Goal: Information Seeking & Learning: Learn about a topic

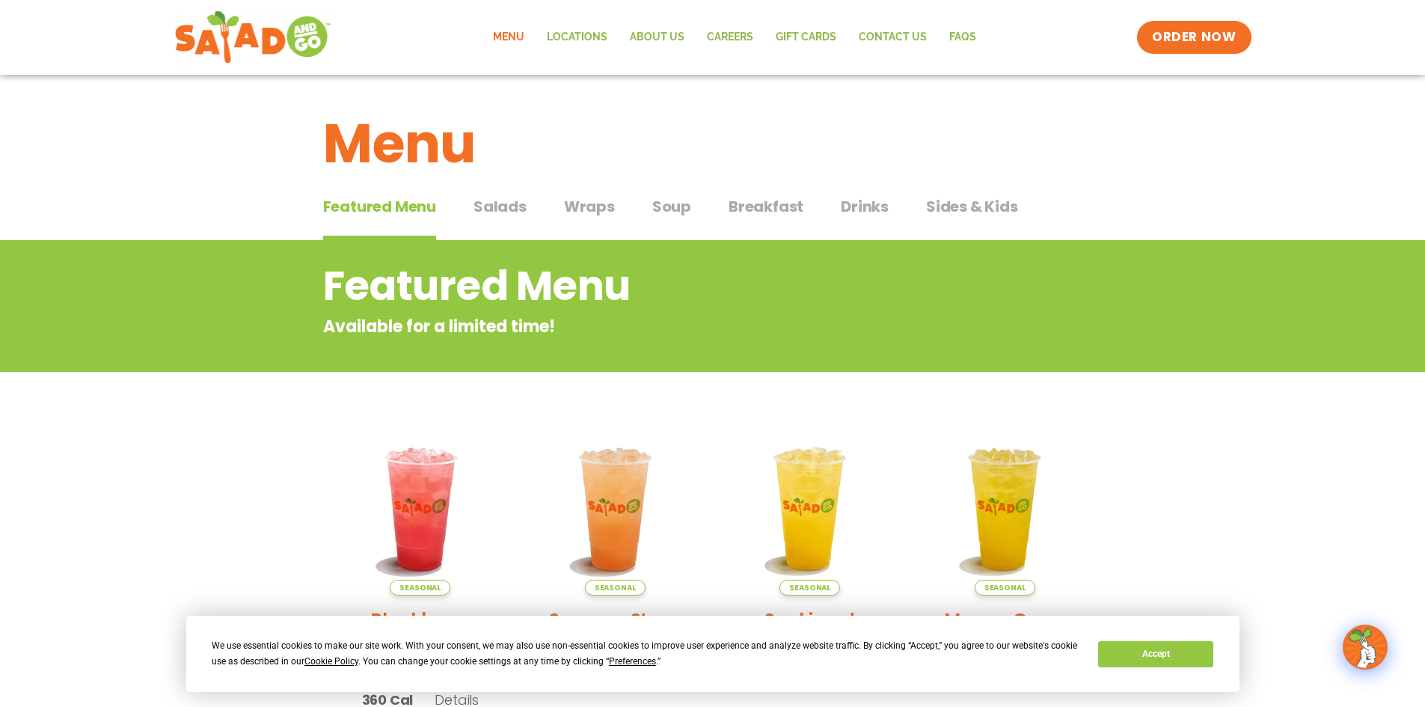
click at [1160, 508] on section "Featured Menu Available for a limited time! Seasonal Blackberry [PERSON_NAME] L…" at bounding box center [712, 697] width 1425 height 914
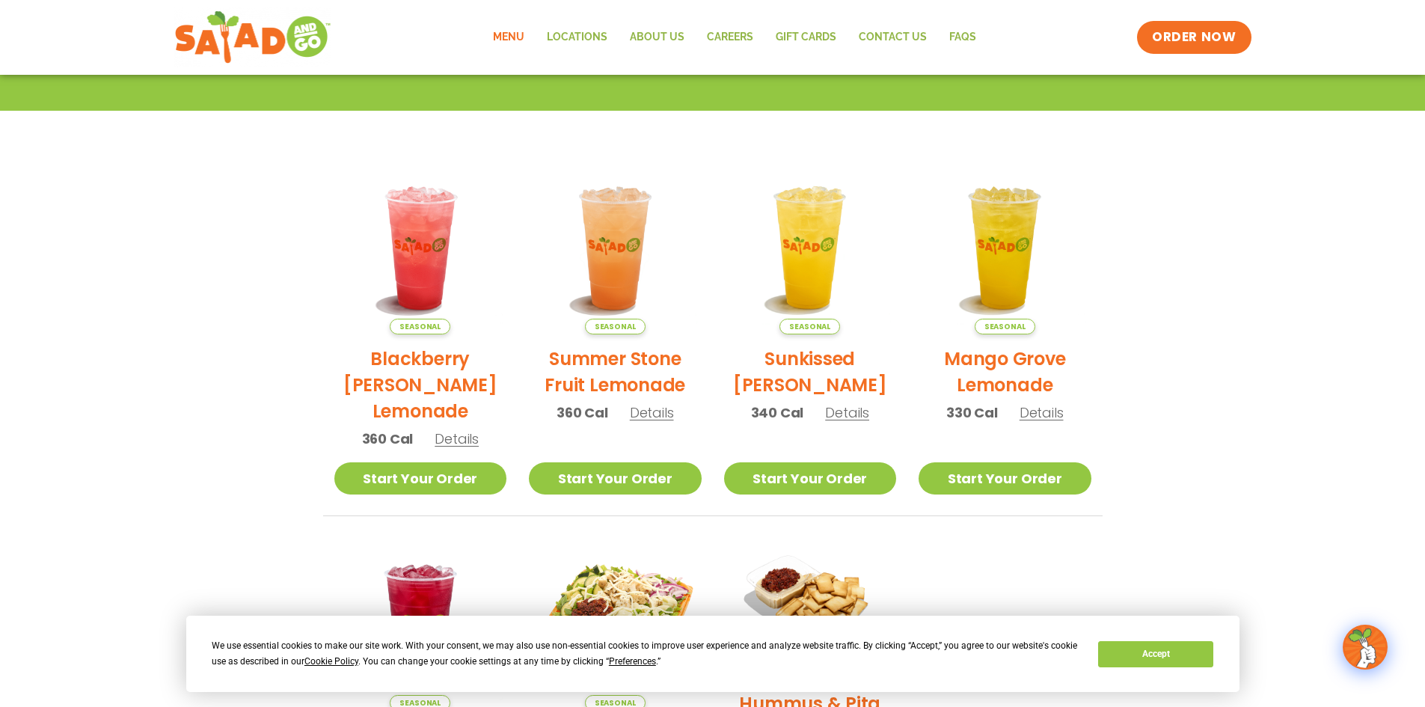
scroll to position [186, 0]
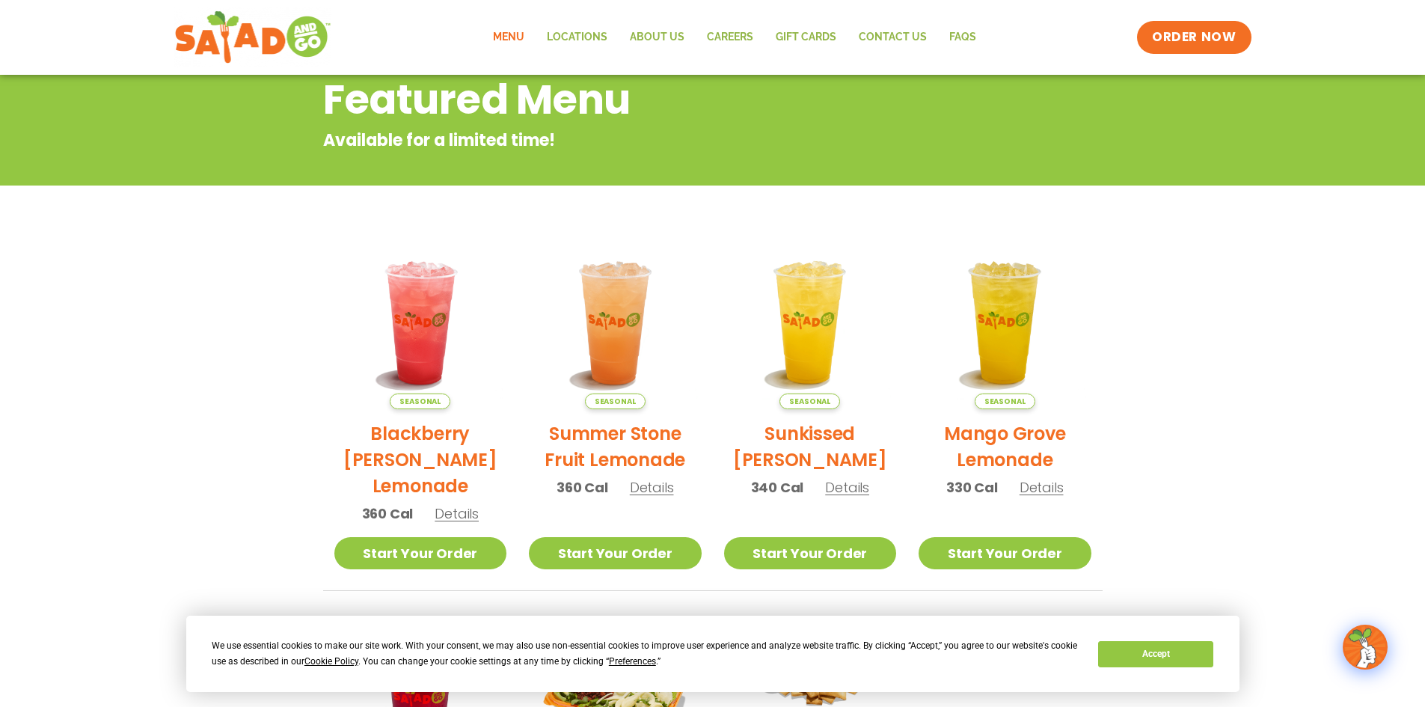
click at [1175, 400] on section "Featured Menu Available for a limited time! Seasonal Blackberry [PERSON_NAME] L…" at bounding box center [712, 511] width 1425 height 914
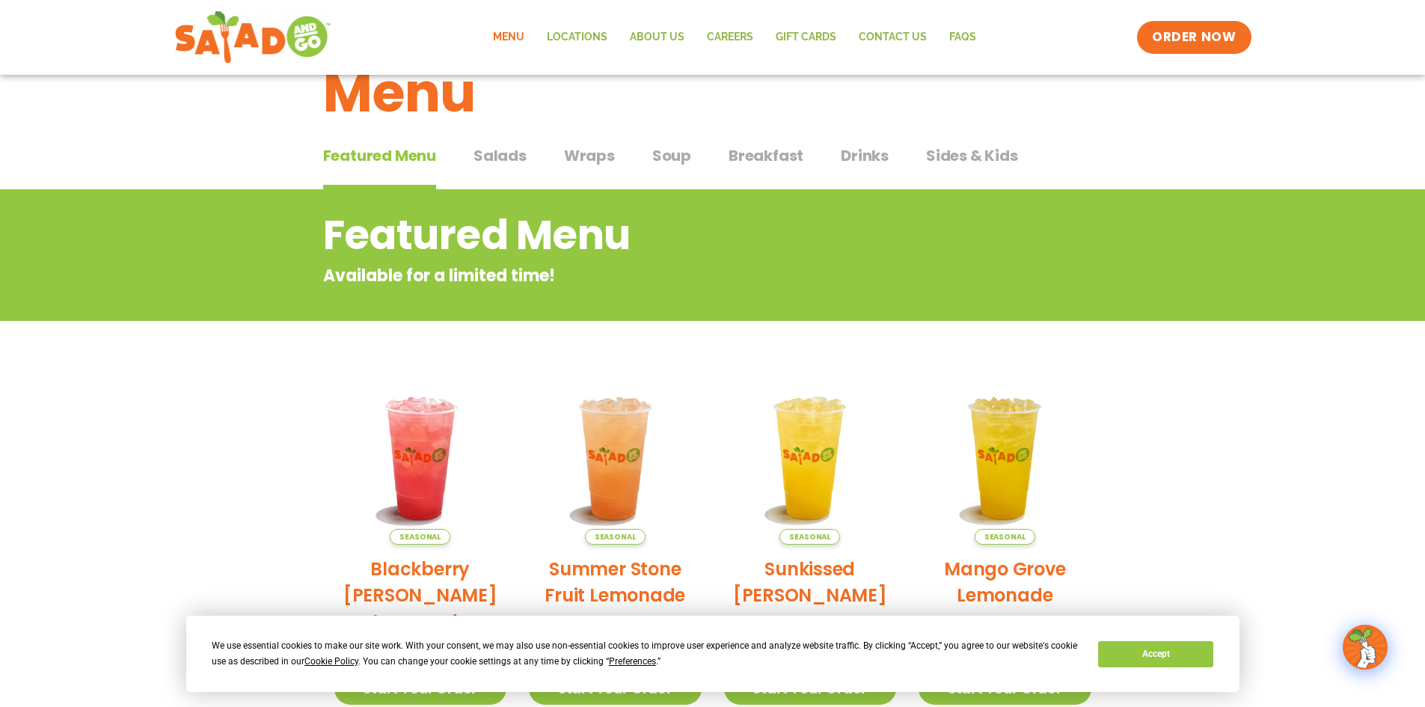
scroll to position [0, 0]
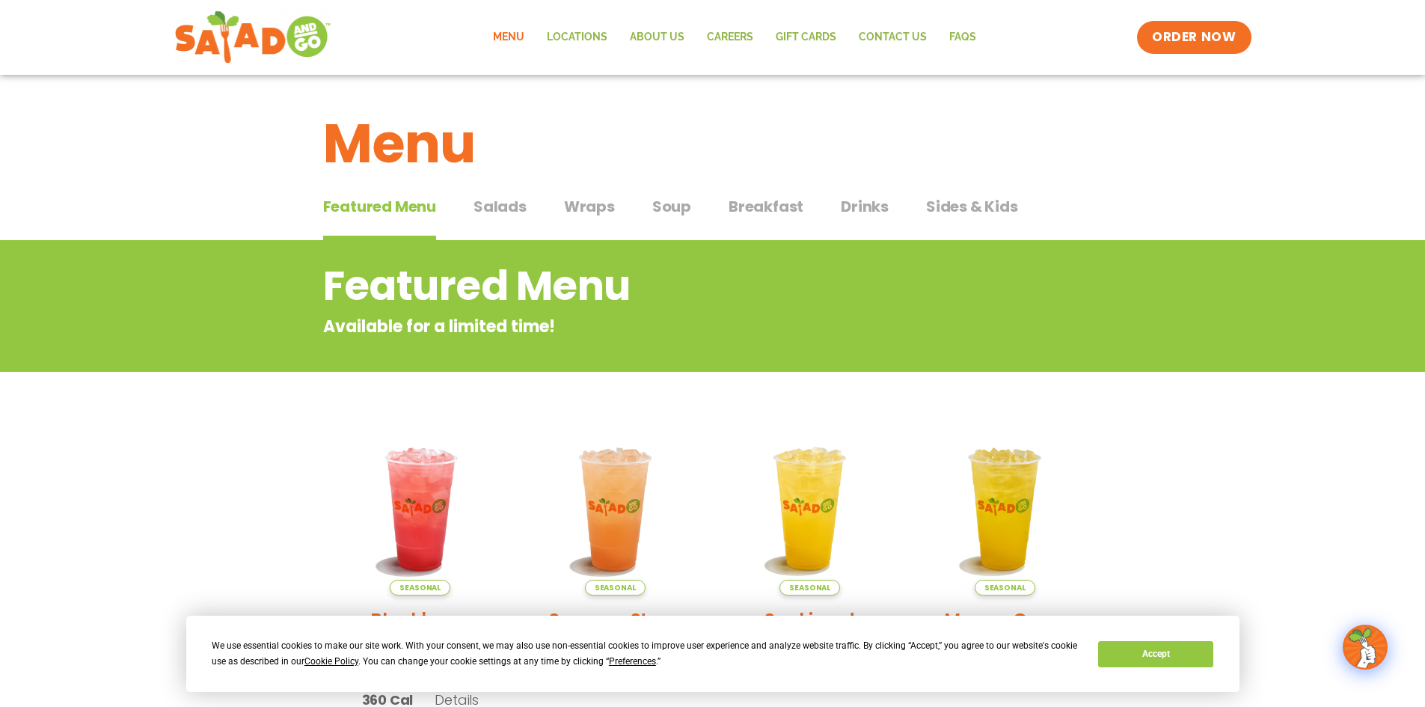
click at [576, 210] on span "Wraps" at bounding box center [589, 206] width 51 height 22
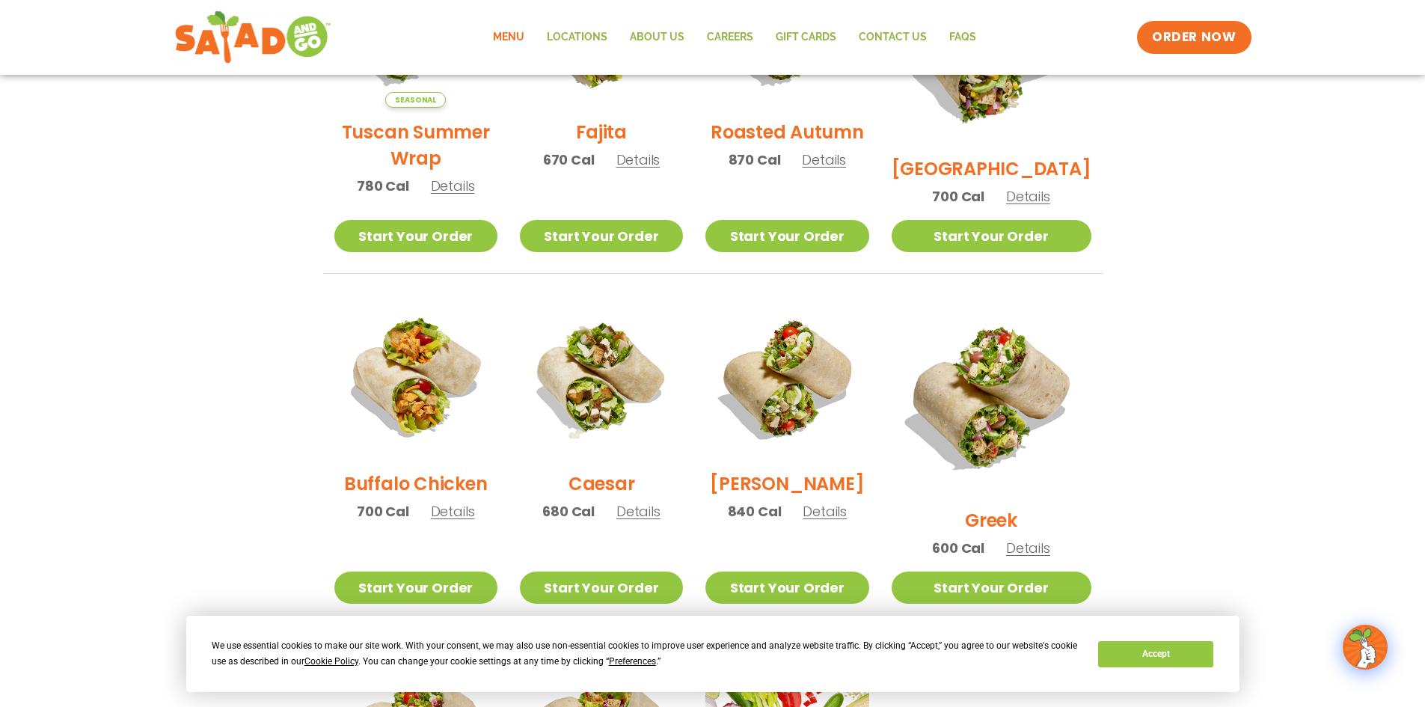
scroll to position [524, 0]
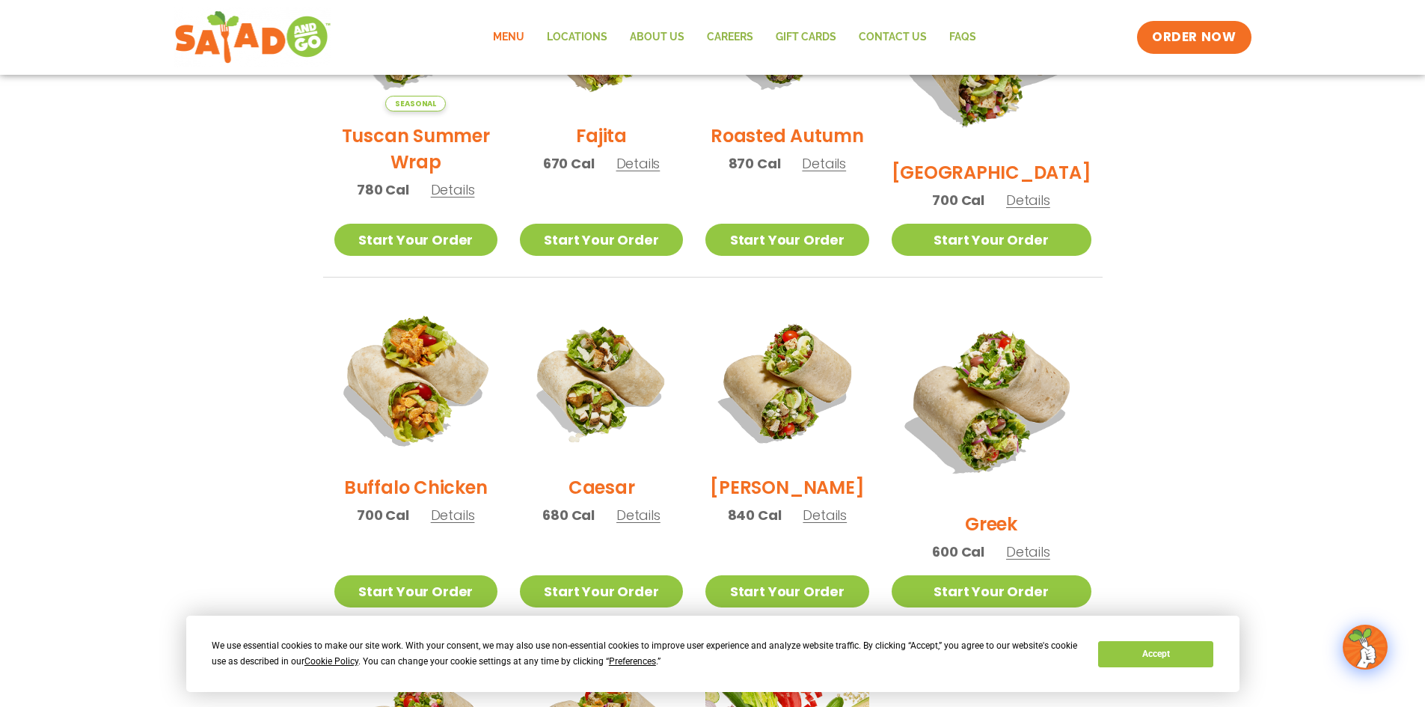
click at [422, 378] on img at bounding box center [415, 382] width 192 height 192
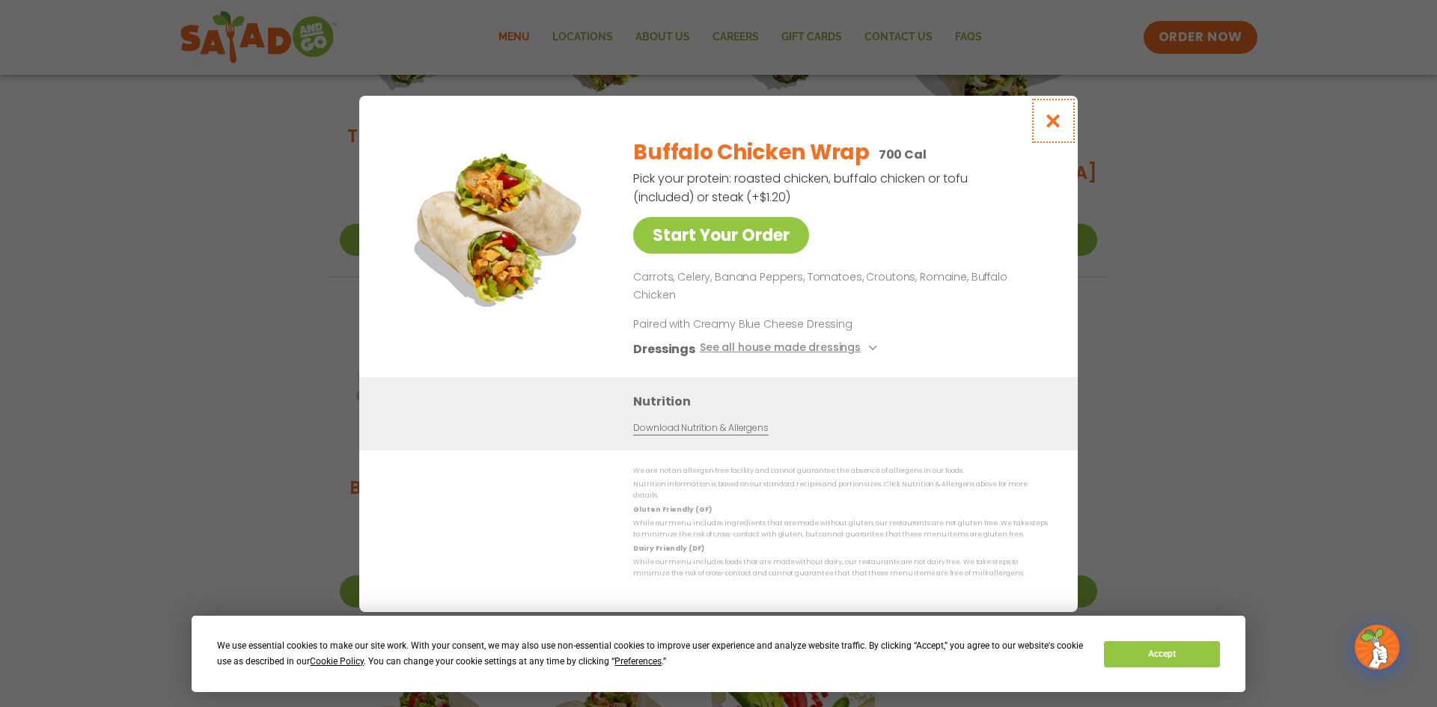
click at [1056, 117] on icon "Close modal" at bounding box center [1053, 121] width 19 height 16
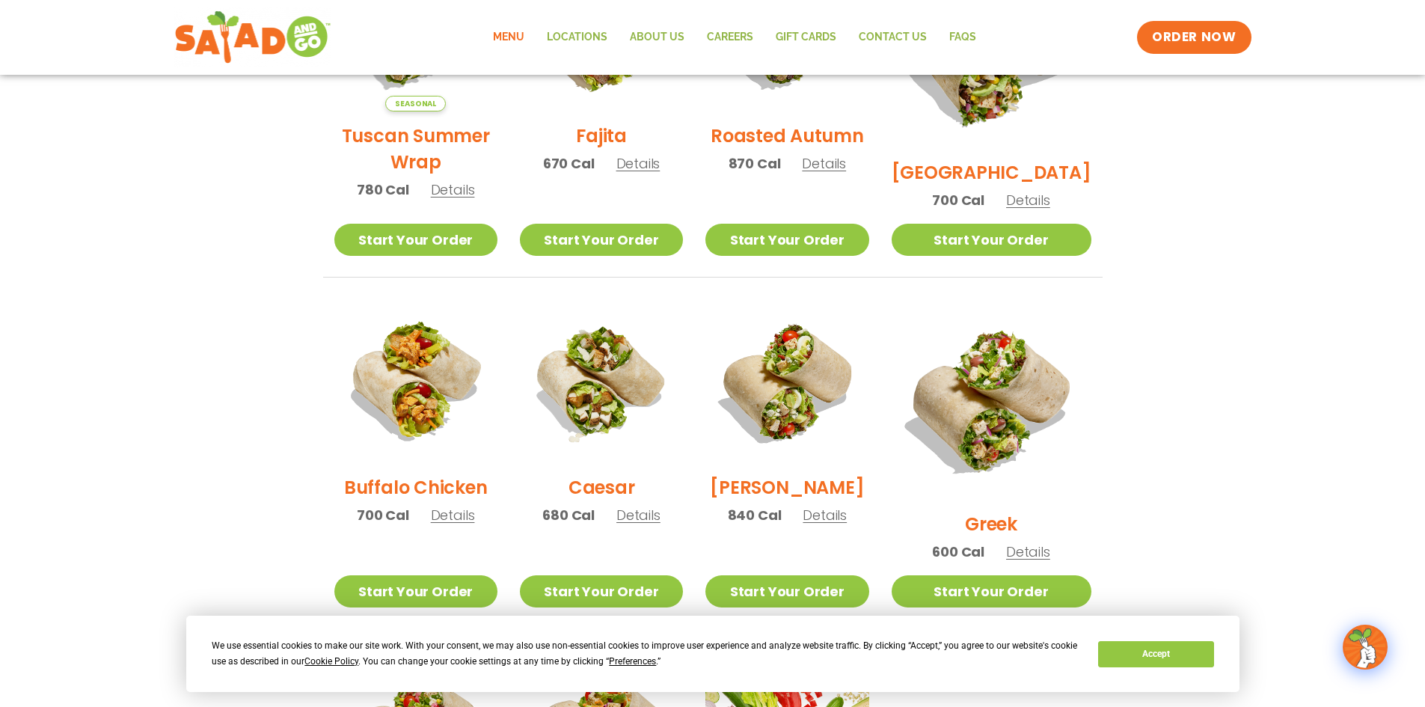
click at [1193, 263] on section "Wraps Any salad can be a wrap, it’s menu magic. Pick your protein: roasted chic…" at bounding box center [712, 330] width 1425 height 1228
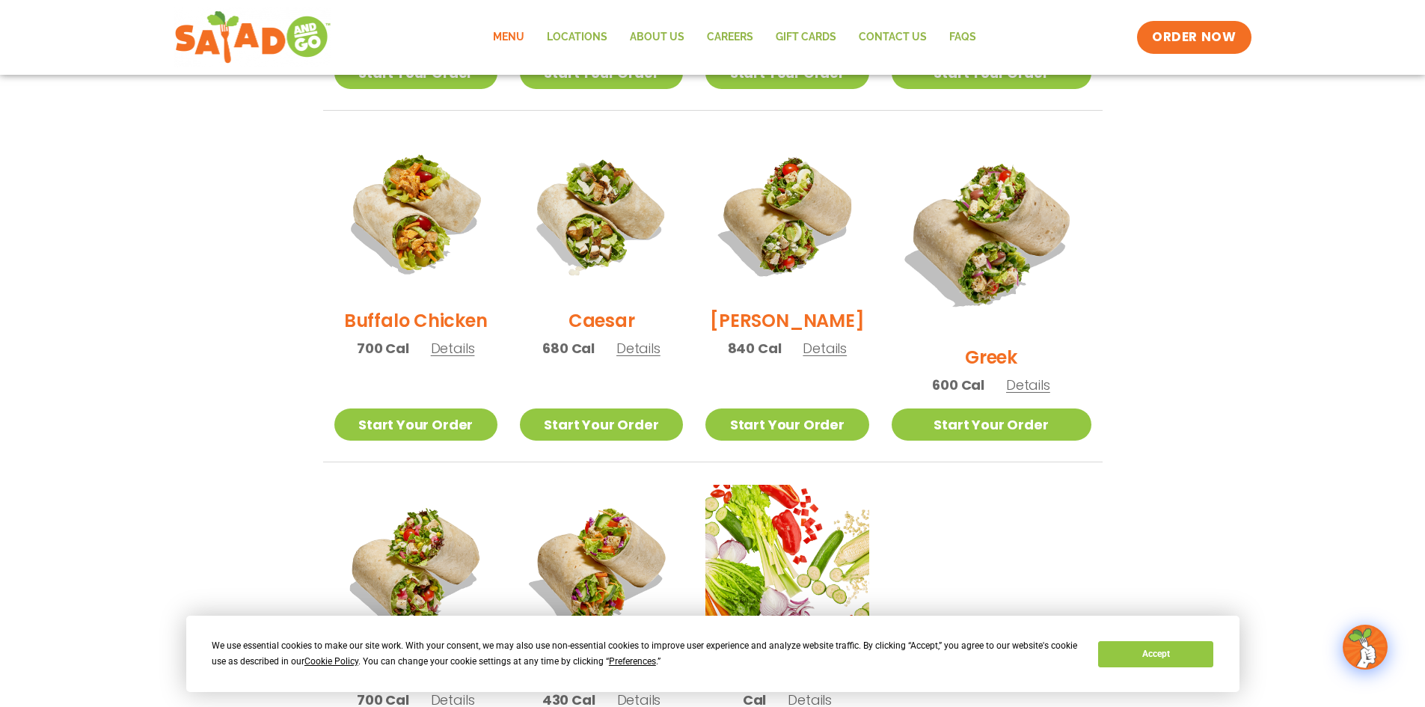
scroll to position [673, 0]
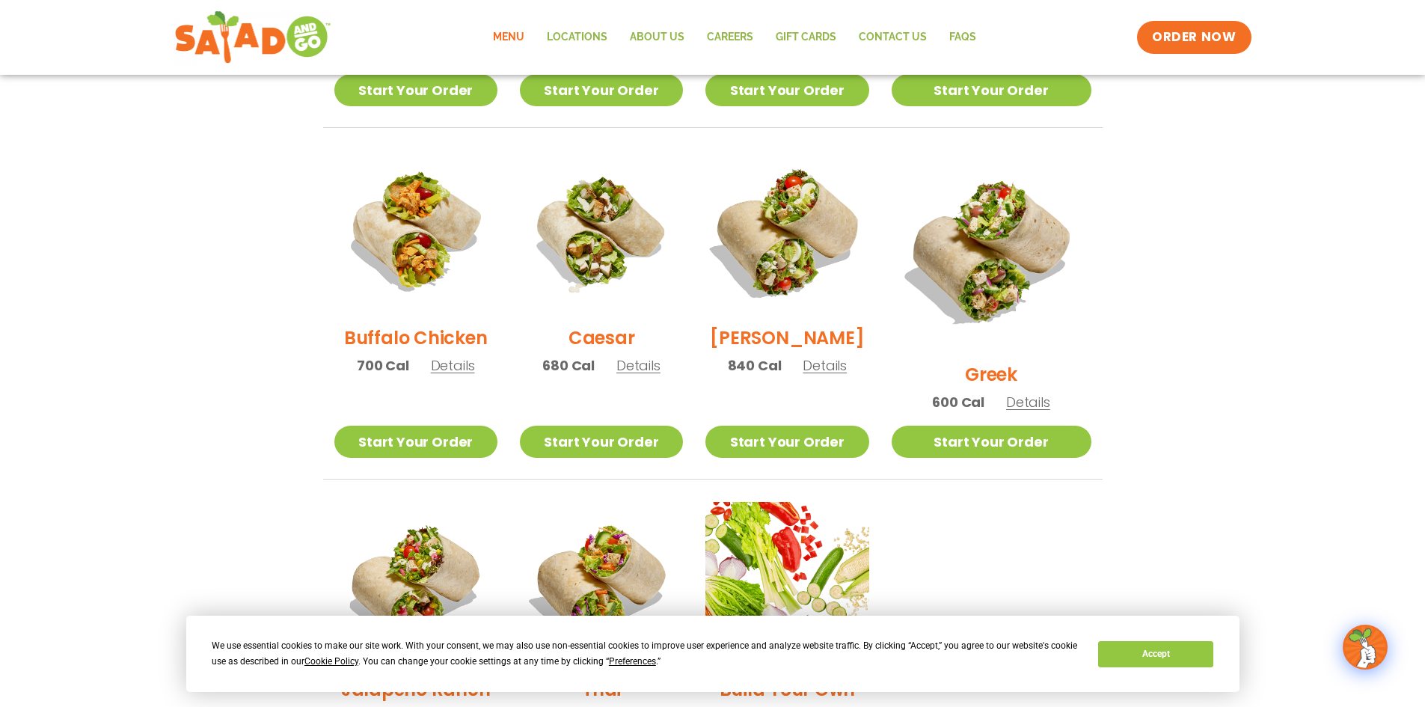
click at [798, 236] on img at bounding box center [787, 232] width 192 height 192
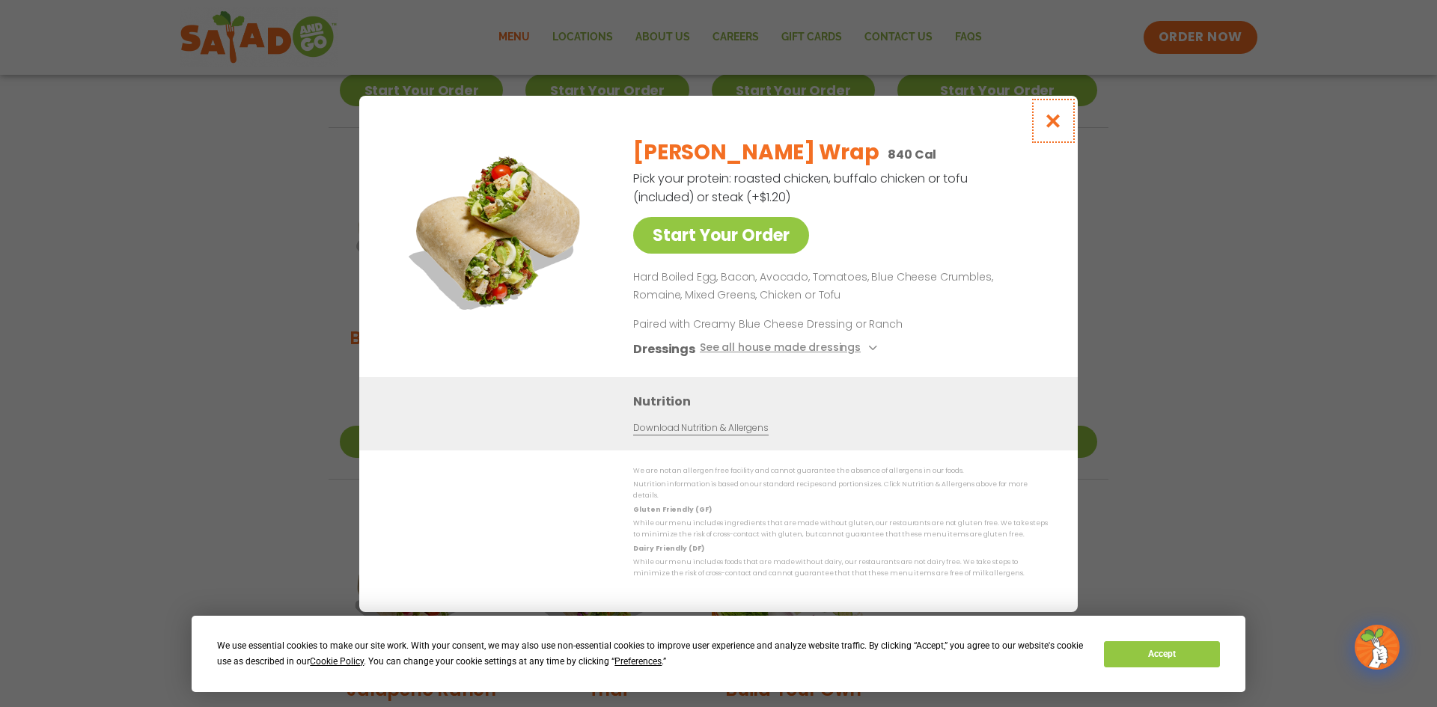
click at [1056, 113] on icon "Close modal" at bounding box center [1053, 121] width 19 height 16
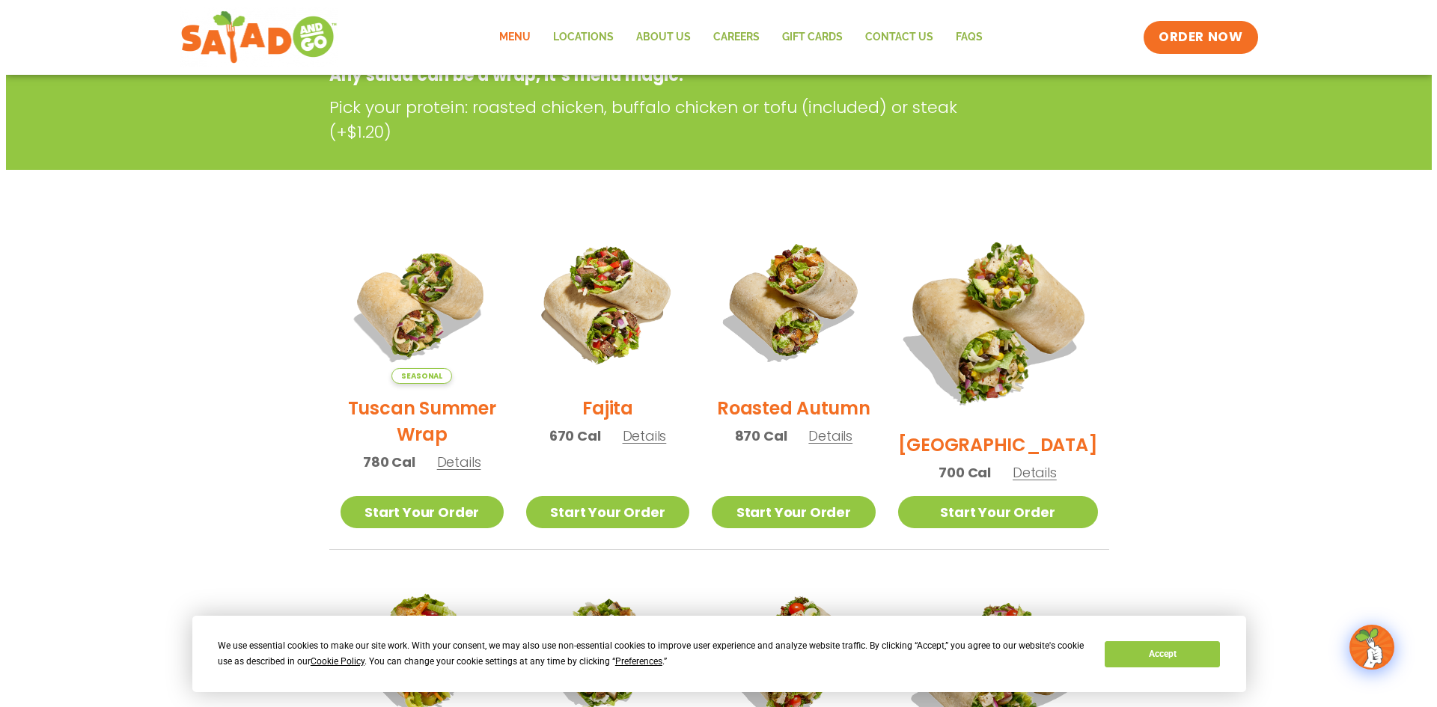
scroll to position [224, 0]
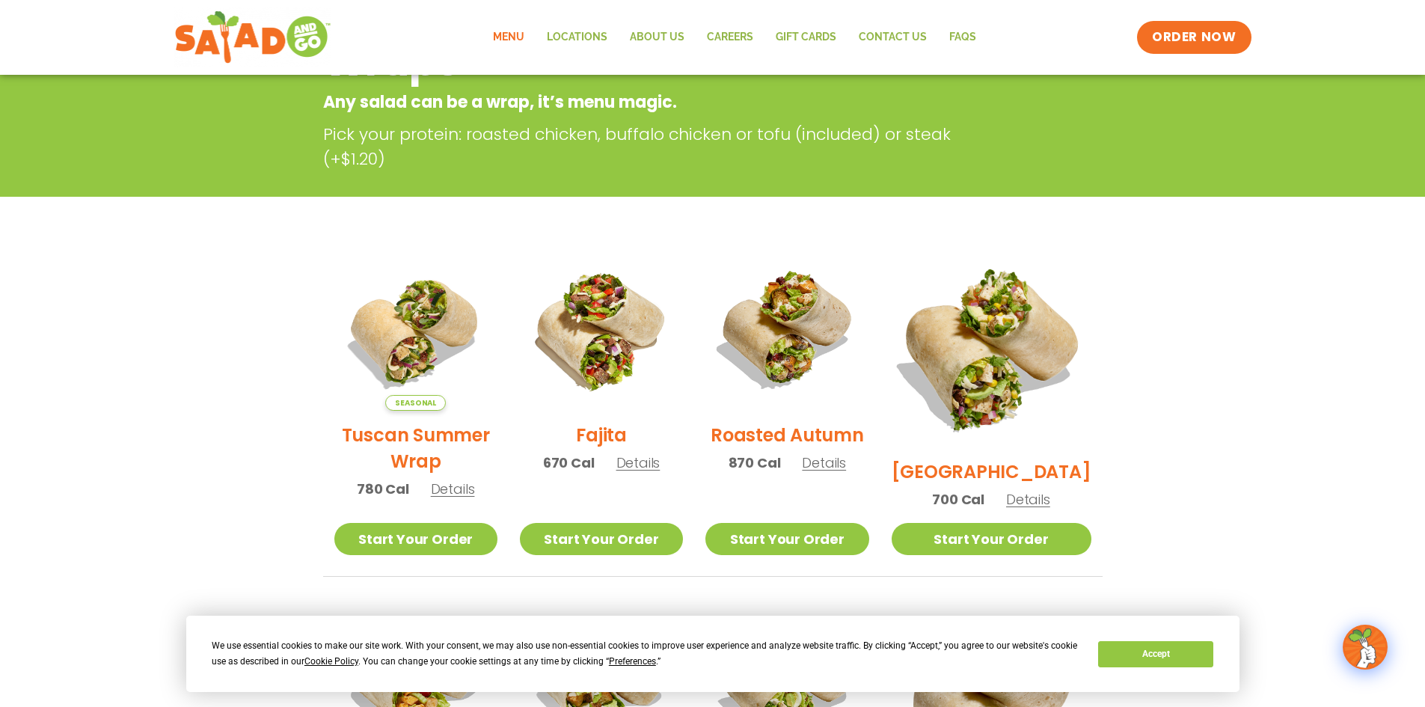
click at [1011, 331] on img at bounding box center [991, 347] width 234 height 234
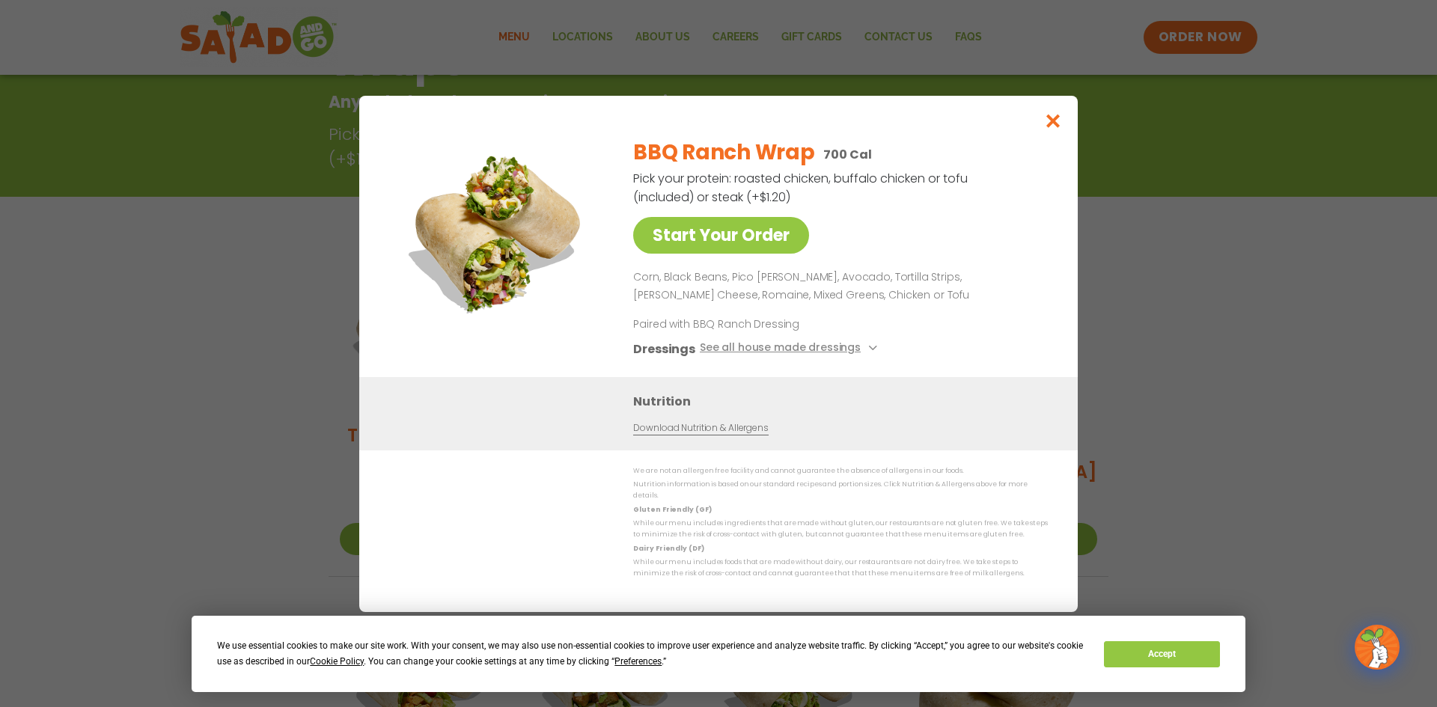
click at [1155, 322] on div "Start Your Order BBQ Ranch Wrap 700 Cal Pick your protein: roasted chicken, buf…" at bounding box center [718, 353] width 1437 height 707
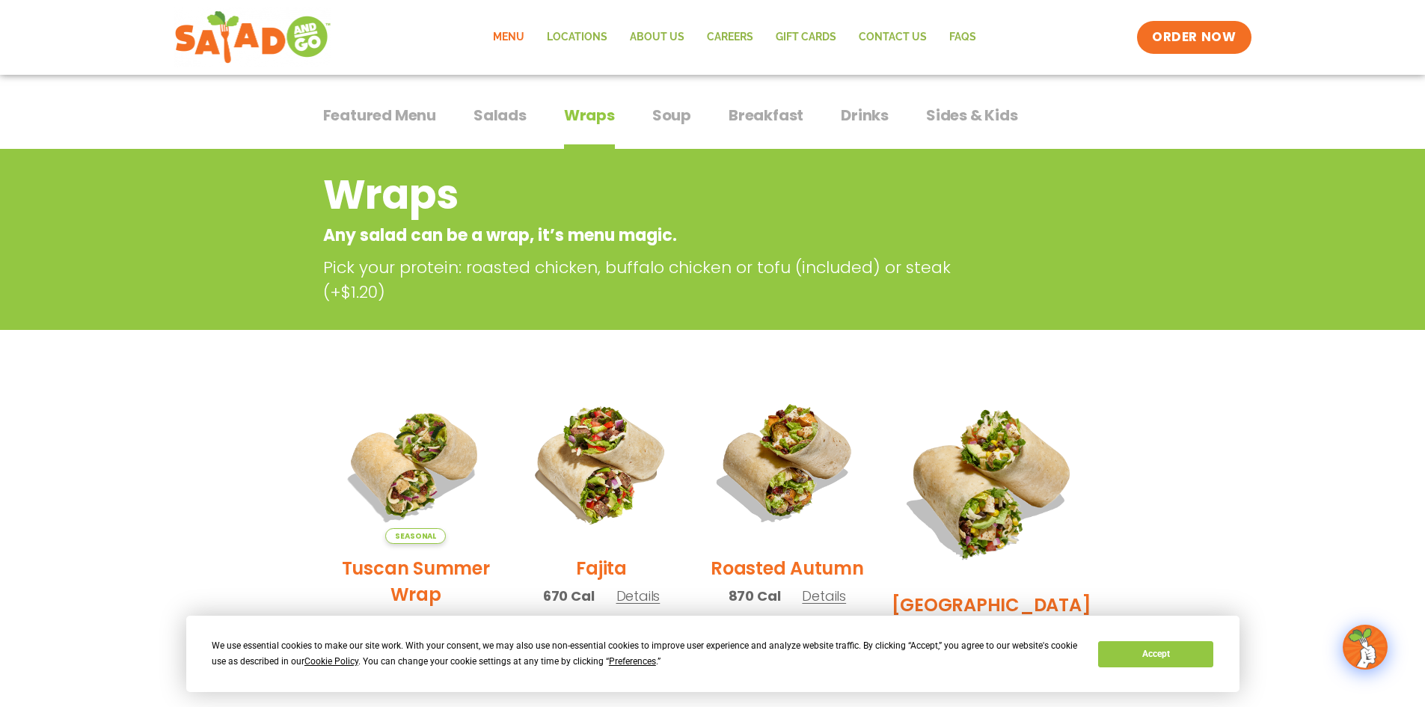
scroll to position [0, 0]
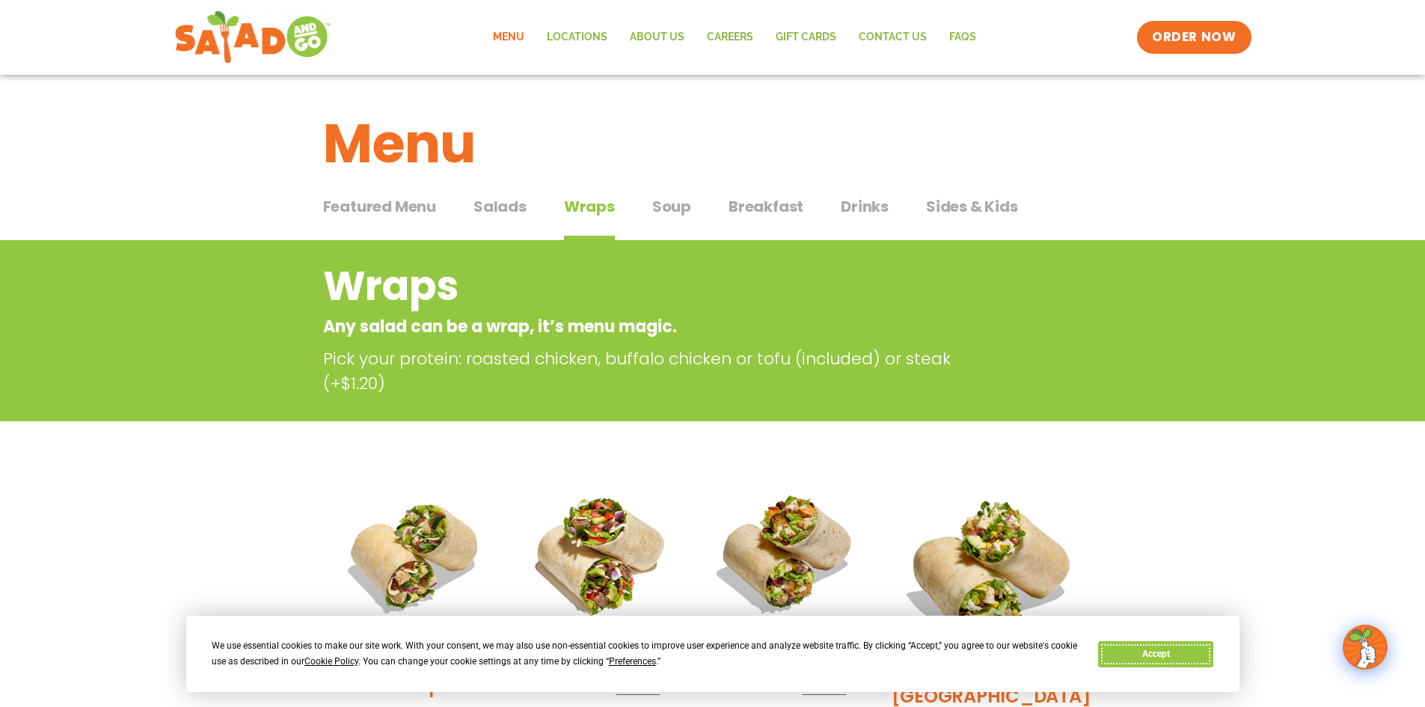
click at [1160, 644] on button "Accept" at bounding box center [1155, 654] width 115 height 26
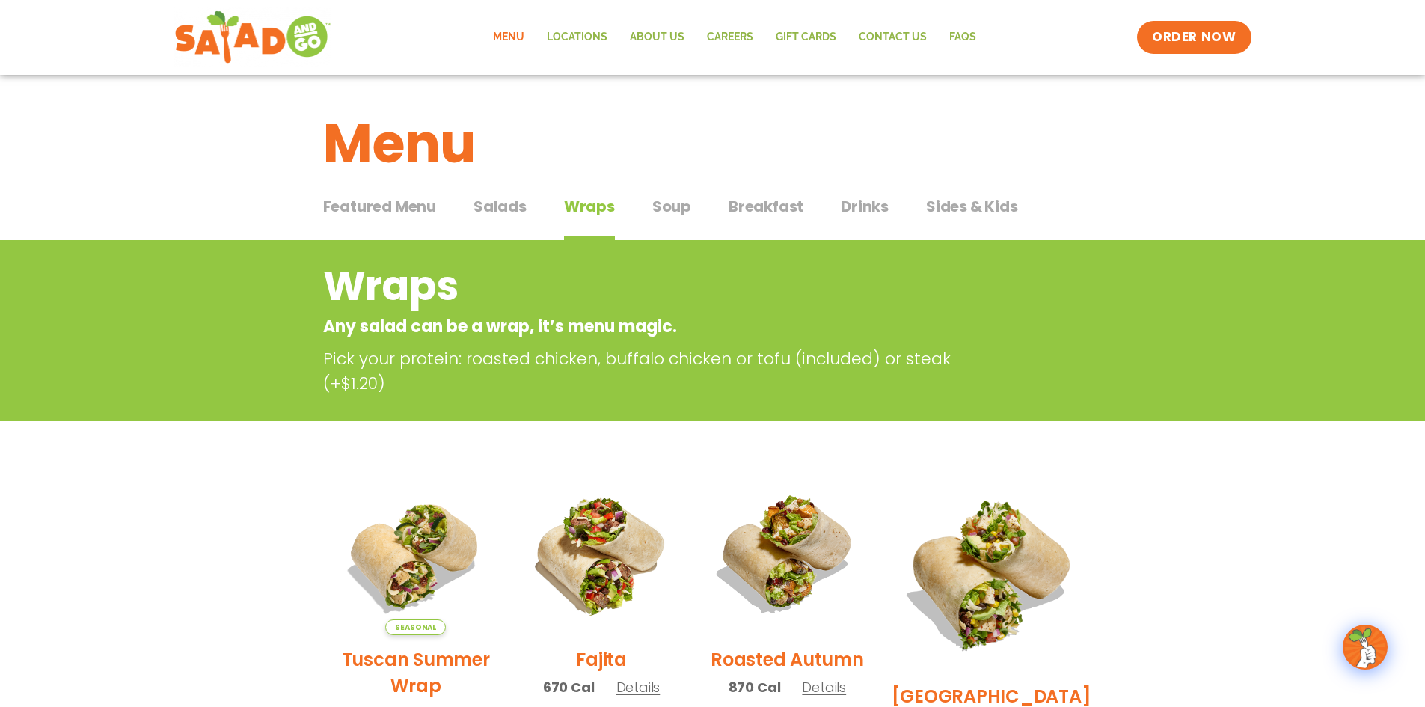
click at [377, 203] on span "Featured Menu" at bounding box center [379, 206] width 113 height 22
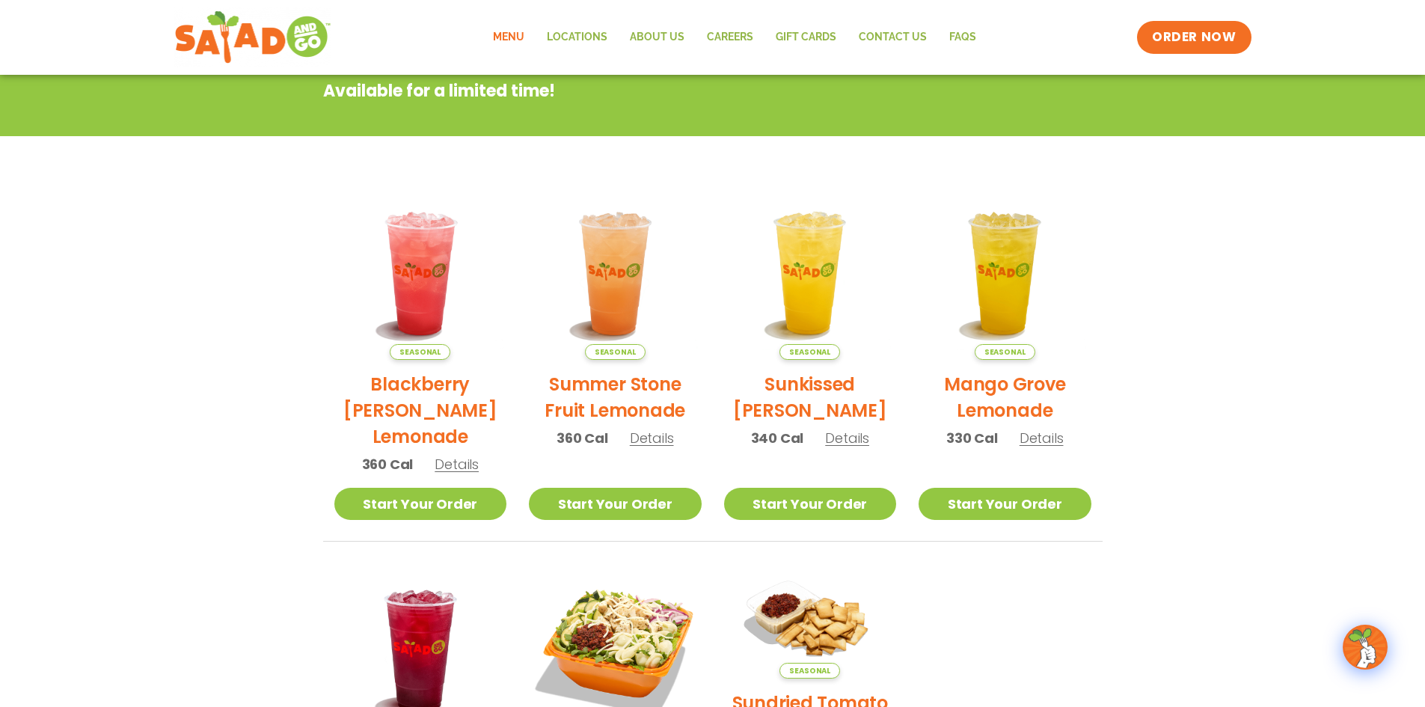
scroll to position [111, 0]
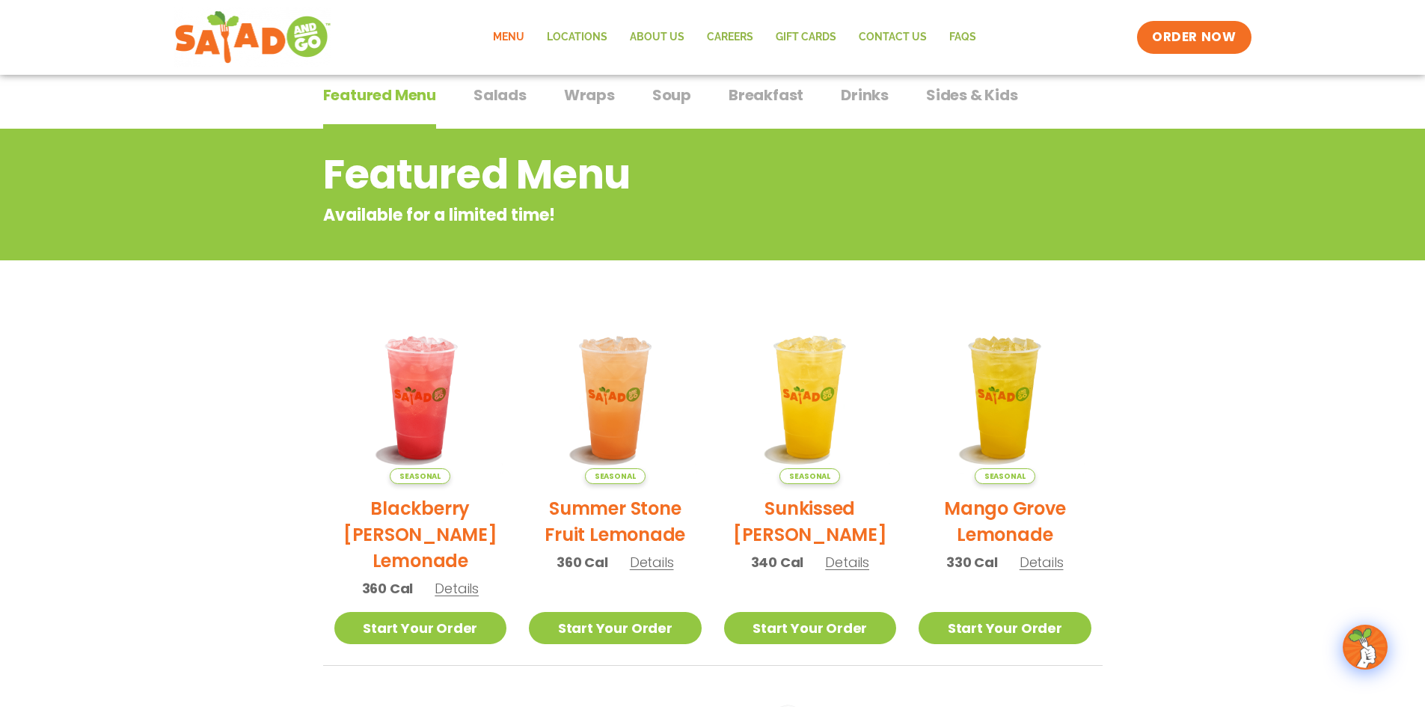
click at [503, 90] on span "Salads" at bounding box center [500, 95] width 53 height 22
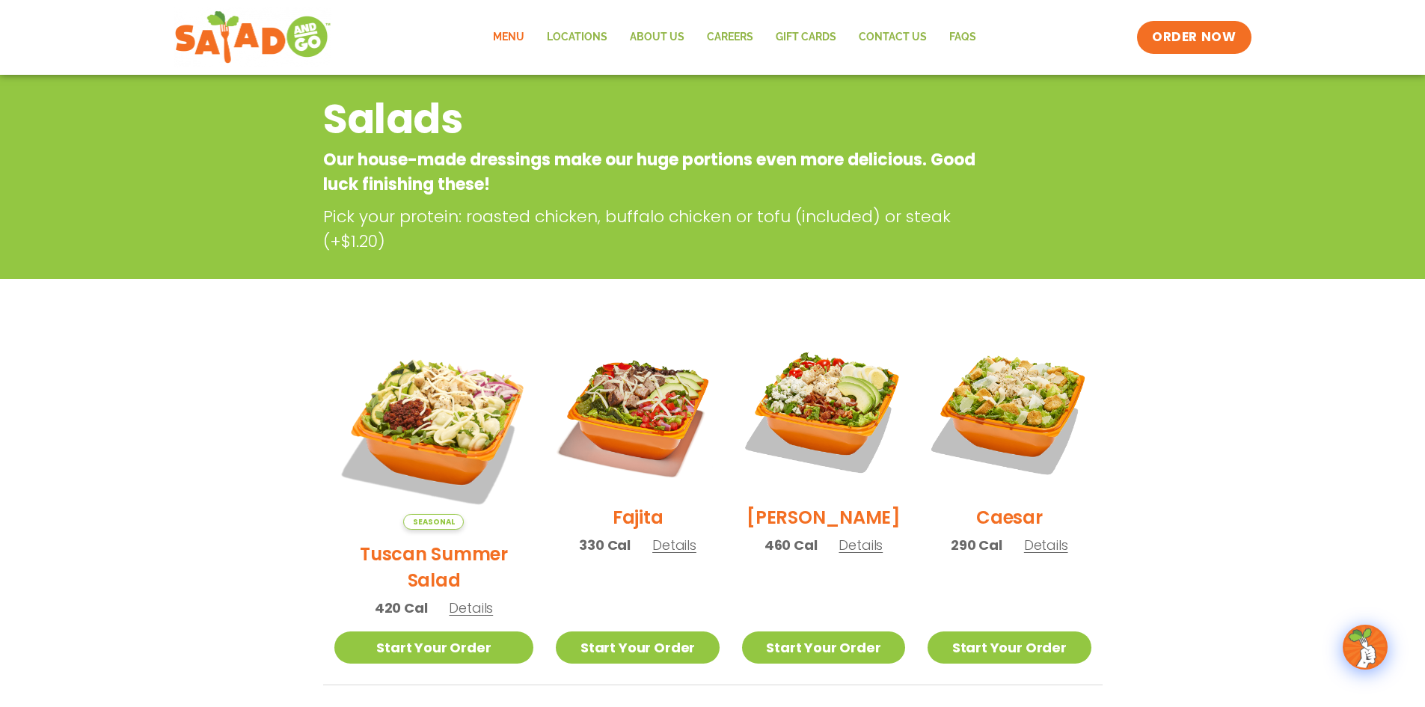
scroll to position [37, 0]
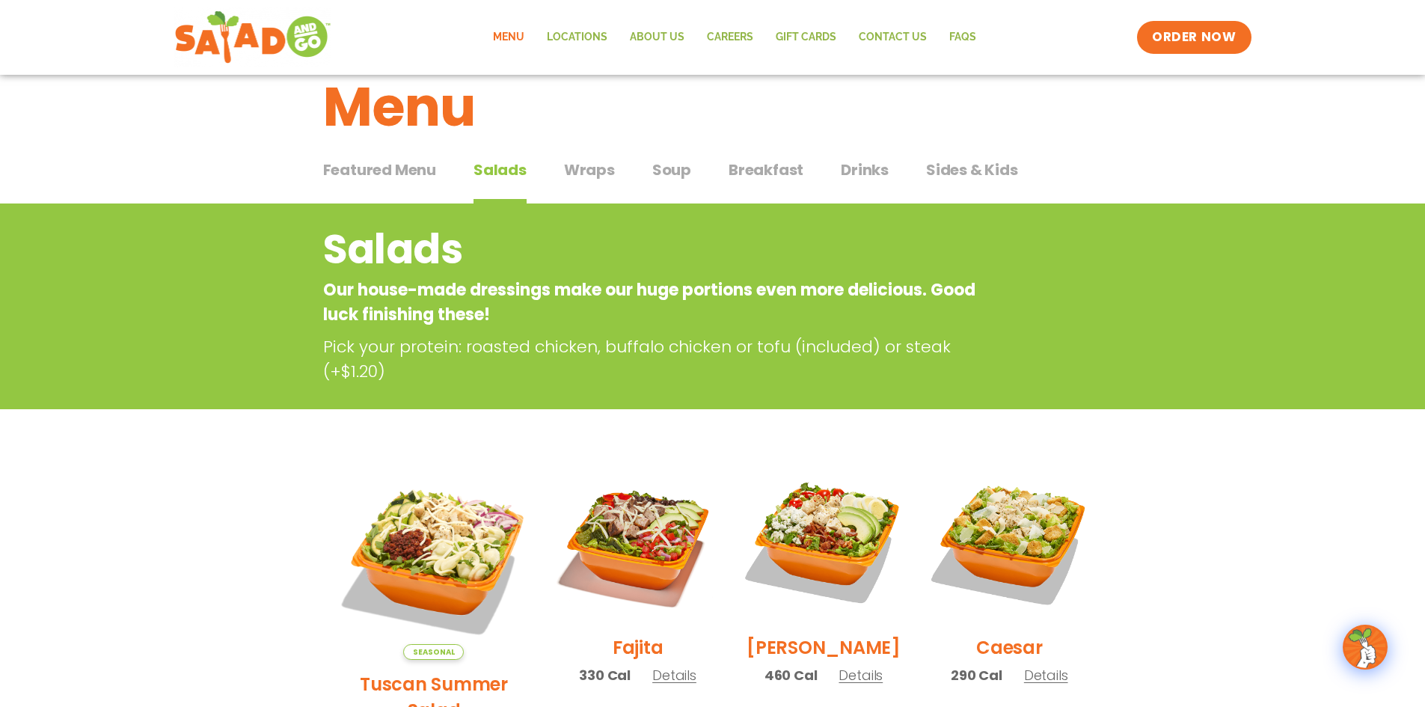
click at [671, 177] on span "Soup" at bounding box center [671, 170] width 39 height 22
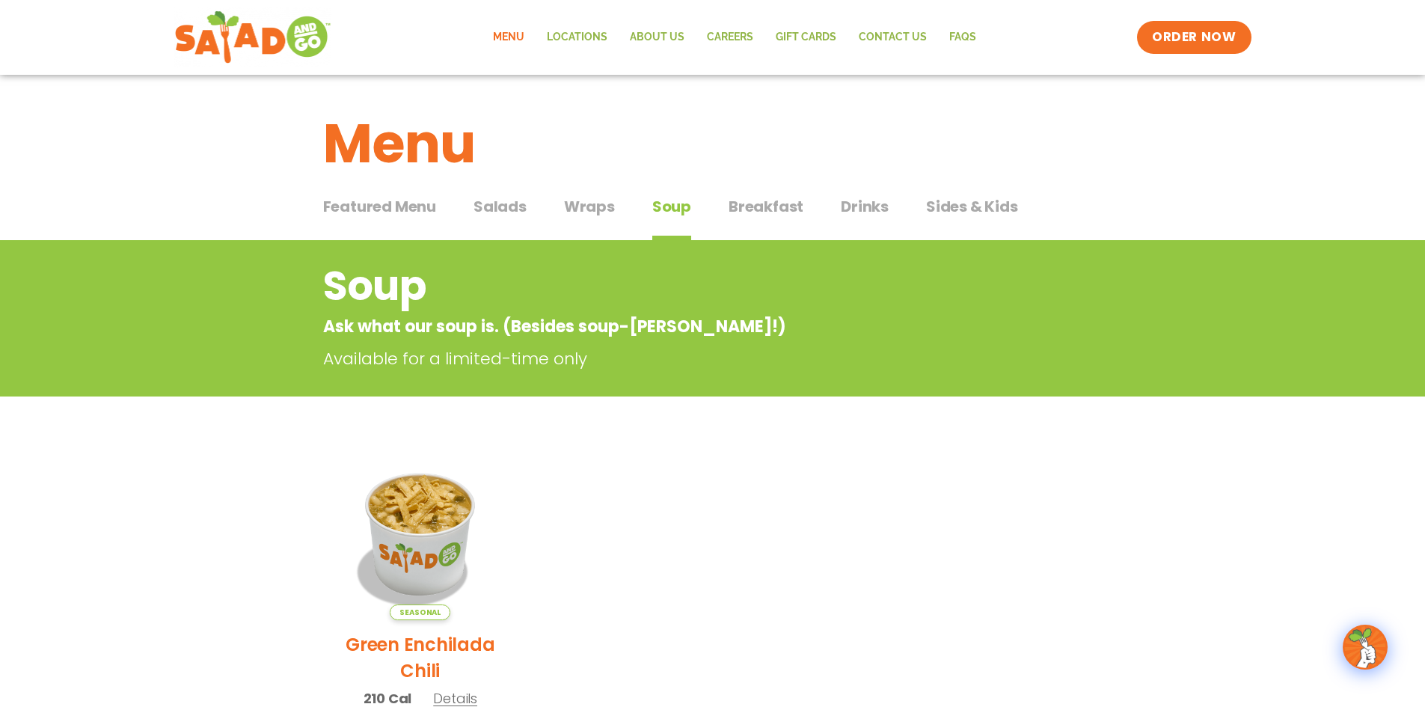
click at [750, 211] on span "Breakfast" at bounding box center [766, 206] width 75 height 22
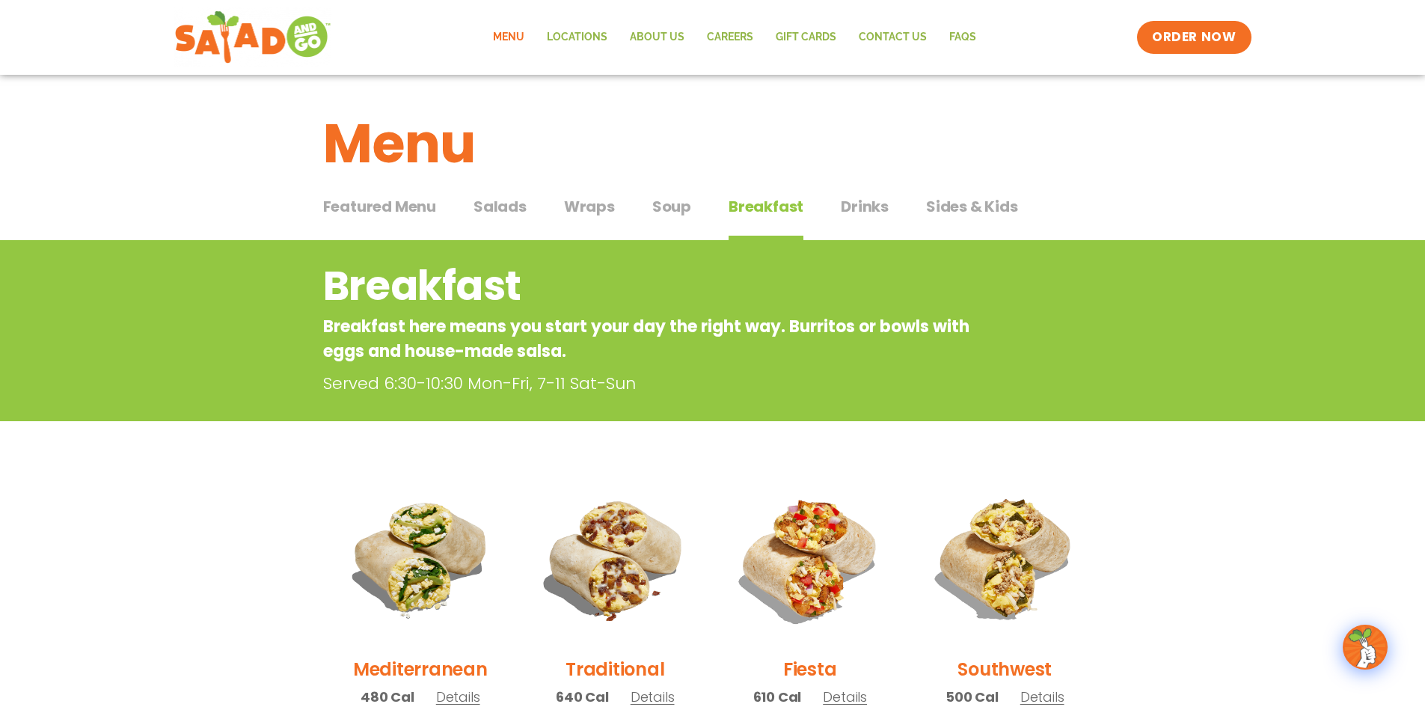
click at [498, 205] on span "Salads" at bounding box center [500, 206] width 53 height 22
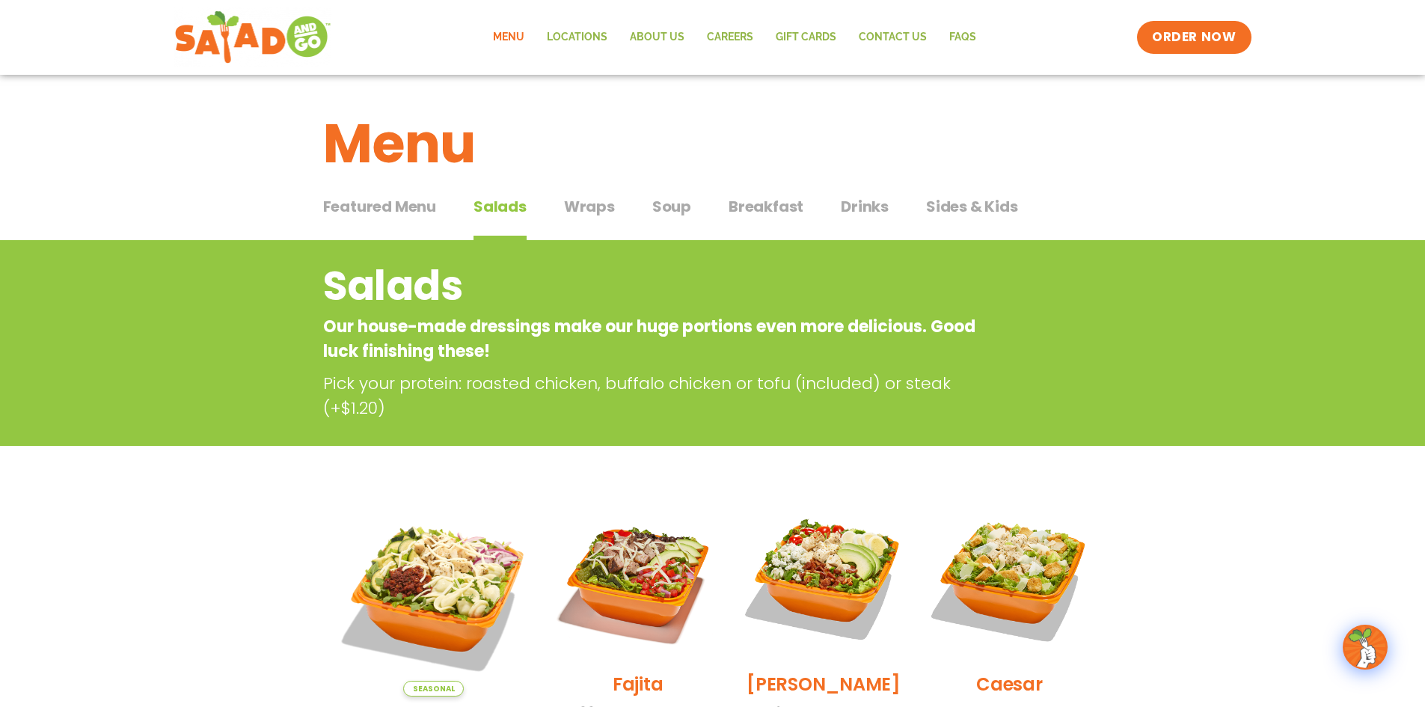
click at [668, 207] on span "Soup" at bounding box center [671, 206] width 39 height 22
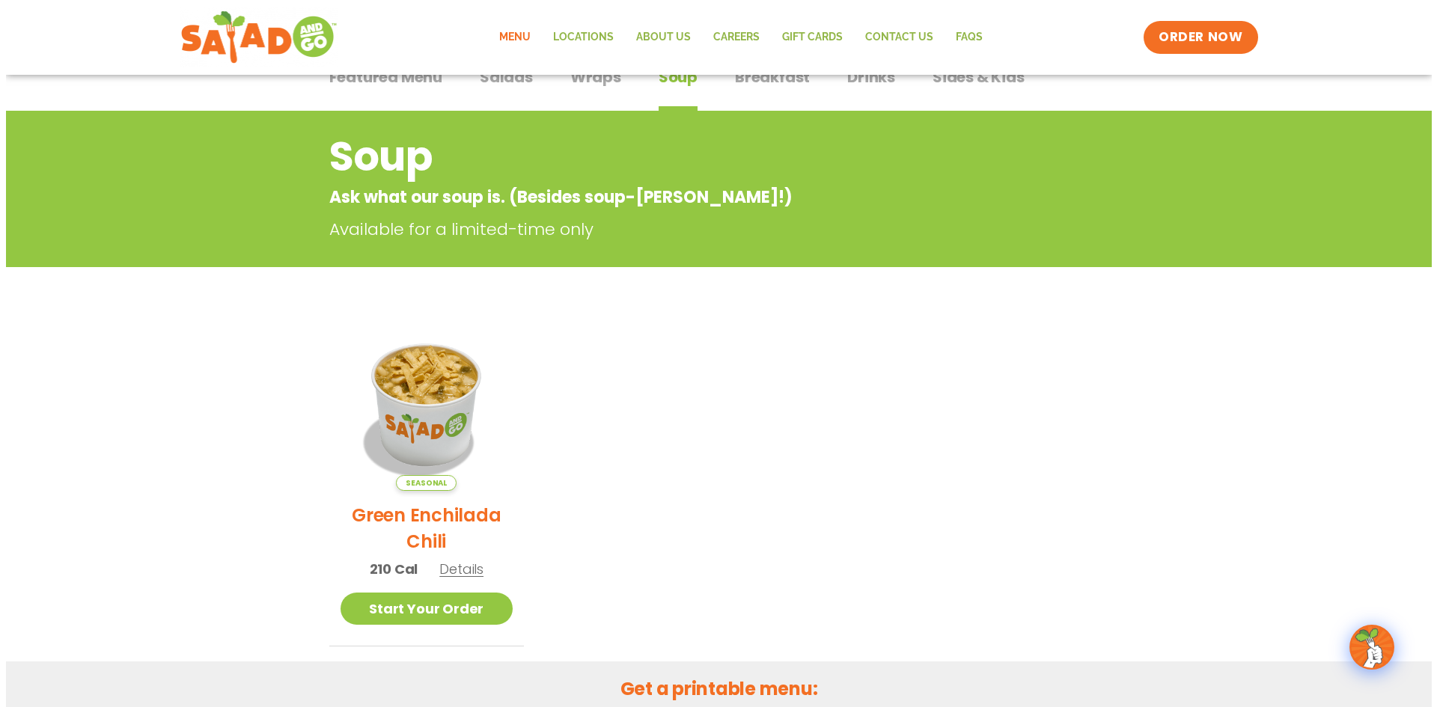
scroll to position [299, 0]
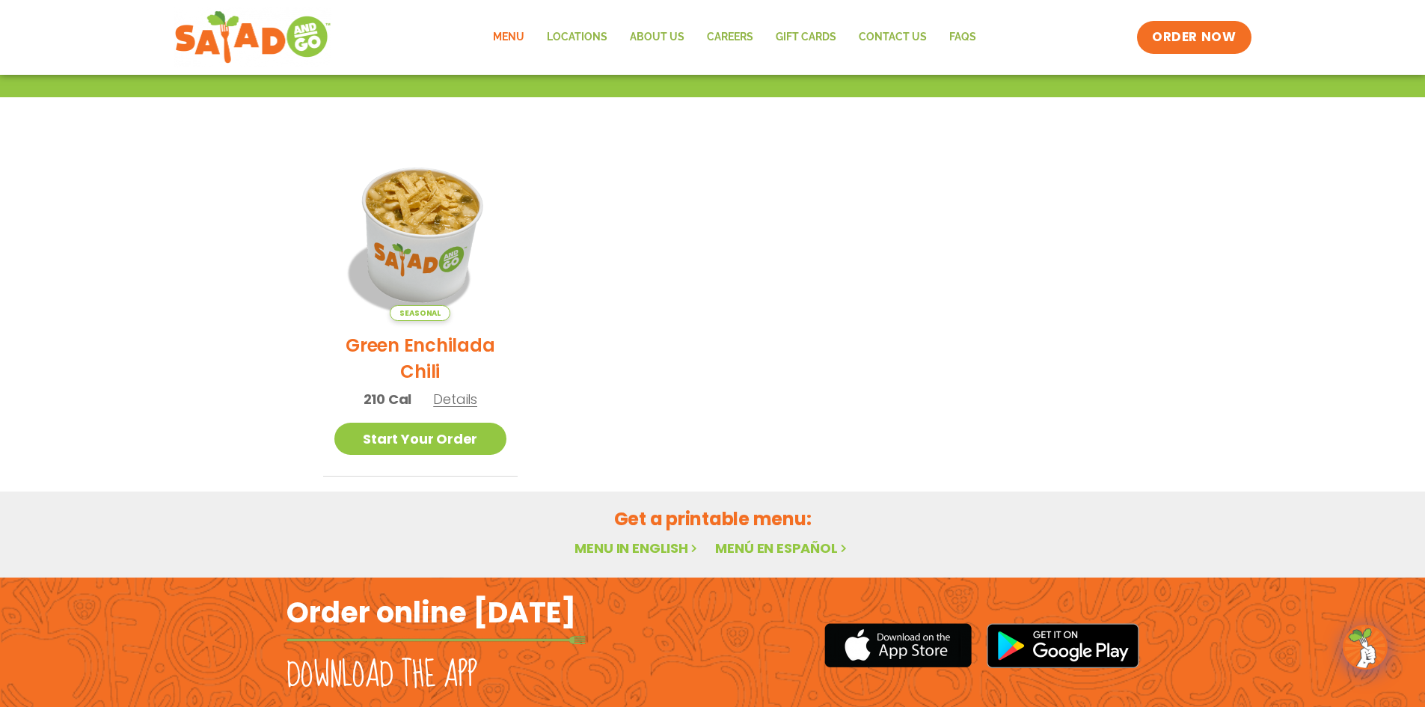
click at [410, 238] on img at bounding box center [420, 234] width 203 height 203
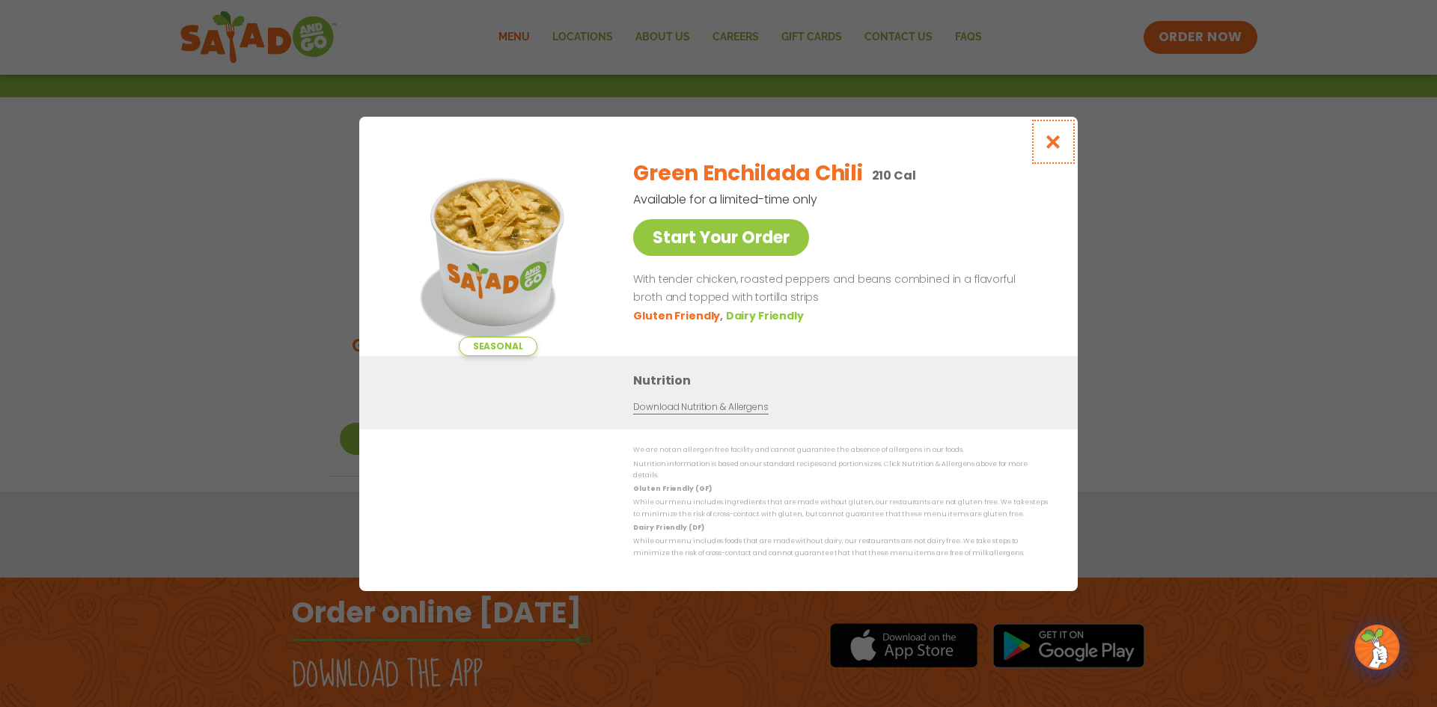
click at [1054, 134] on icon "Close modal" at bounding box center [1053, 142] width 19 height 16
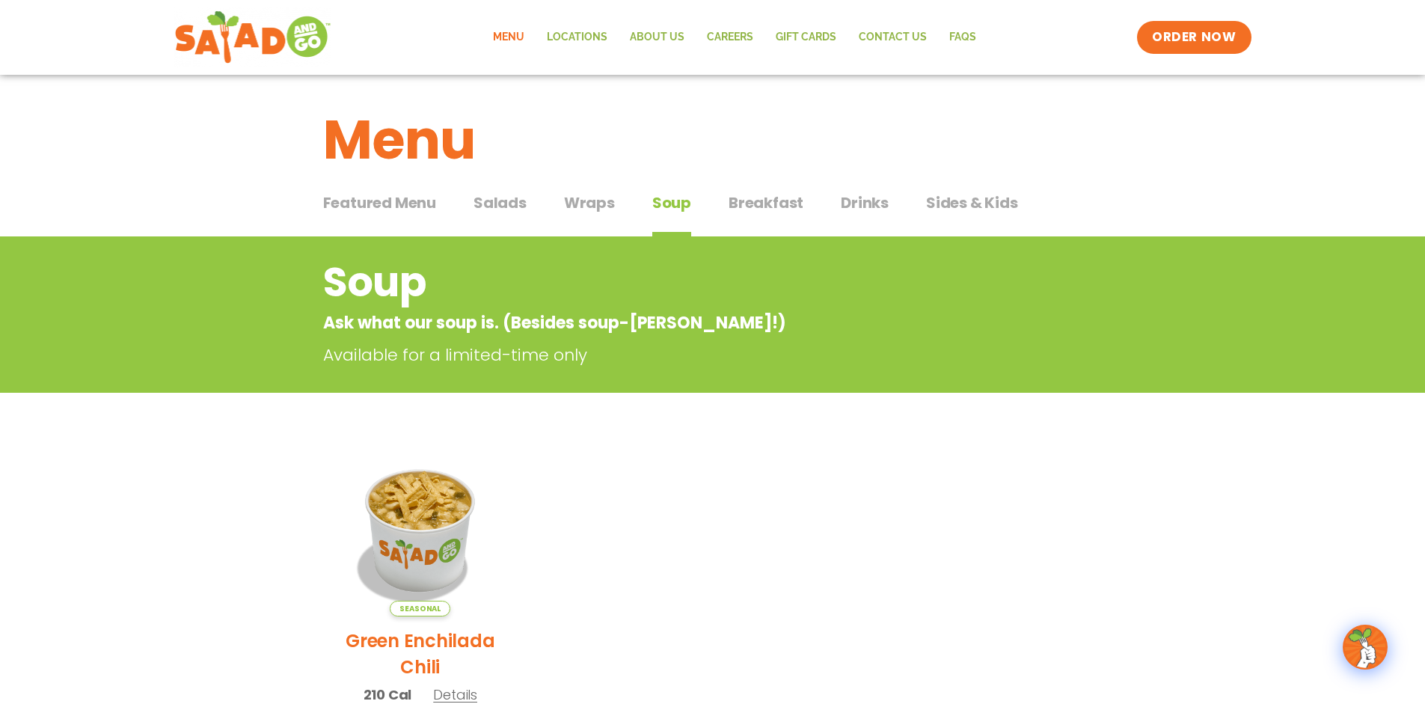
scroll to position [0, 0]
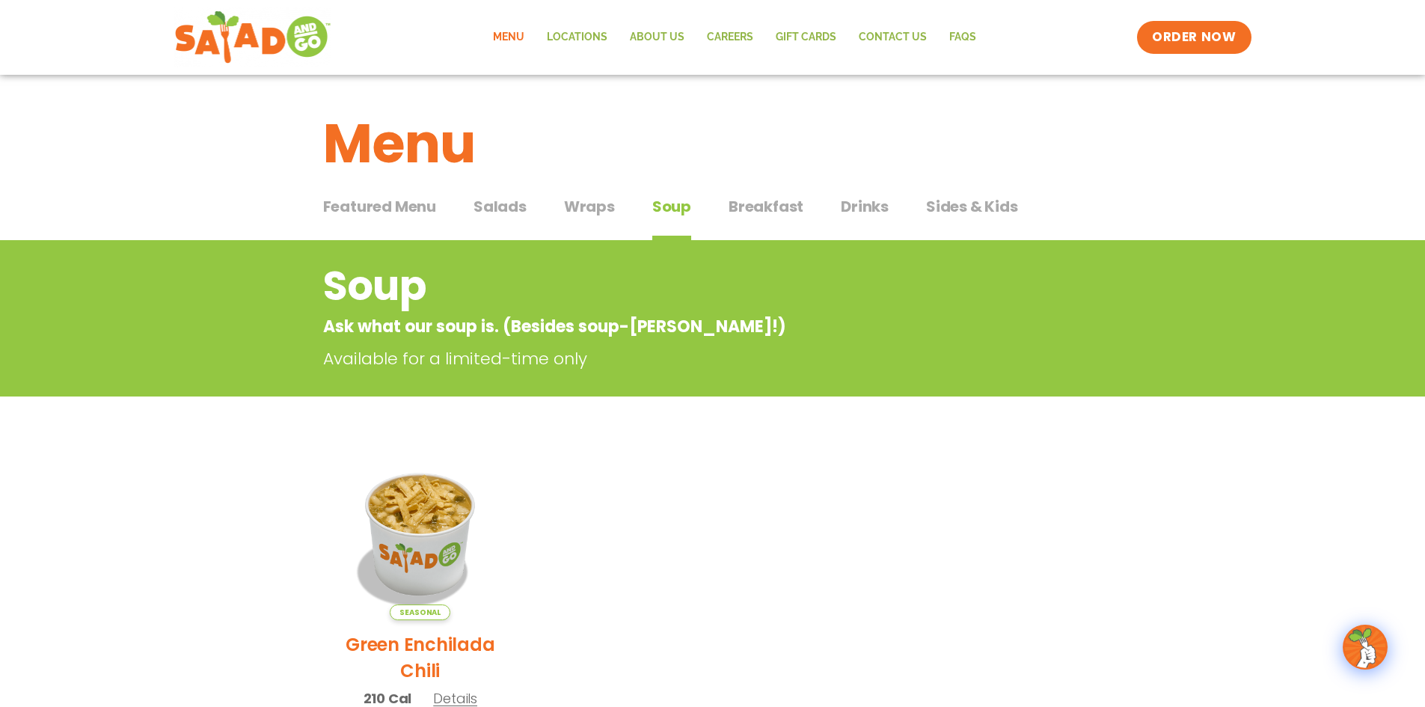
click at [405, 209] on span "Featured Menu" at bounding box center [379, 206] width 113 height 22
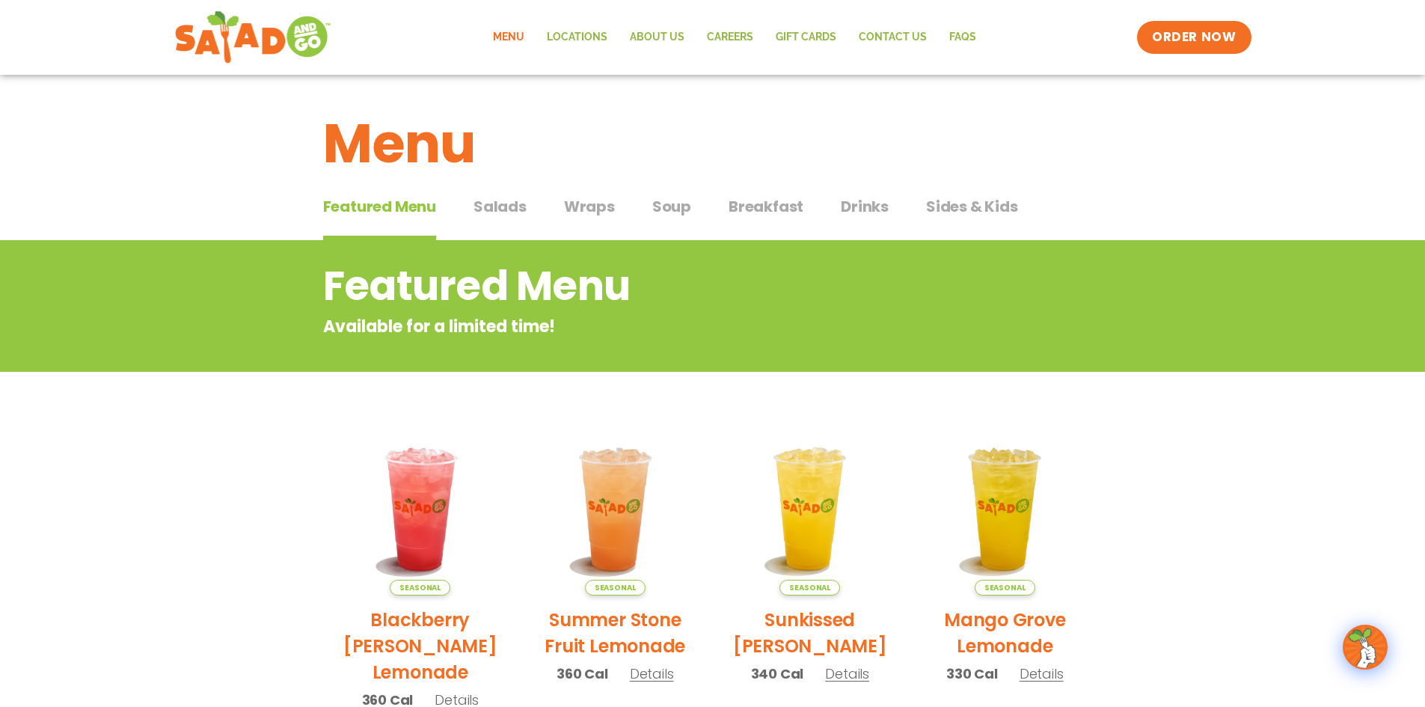
click at [499, 211] on span "Salads" at bounding box center [500, 206] width 53 height 22
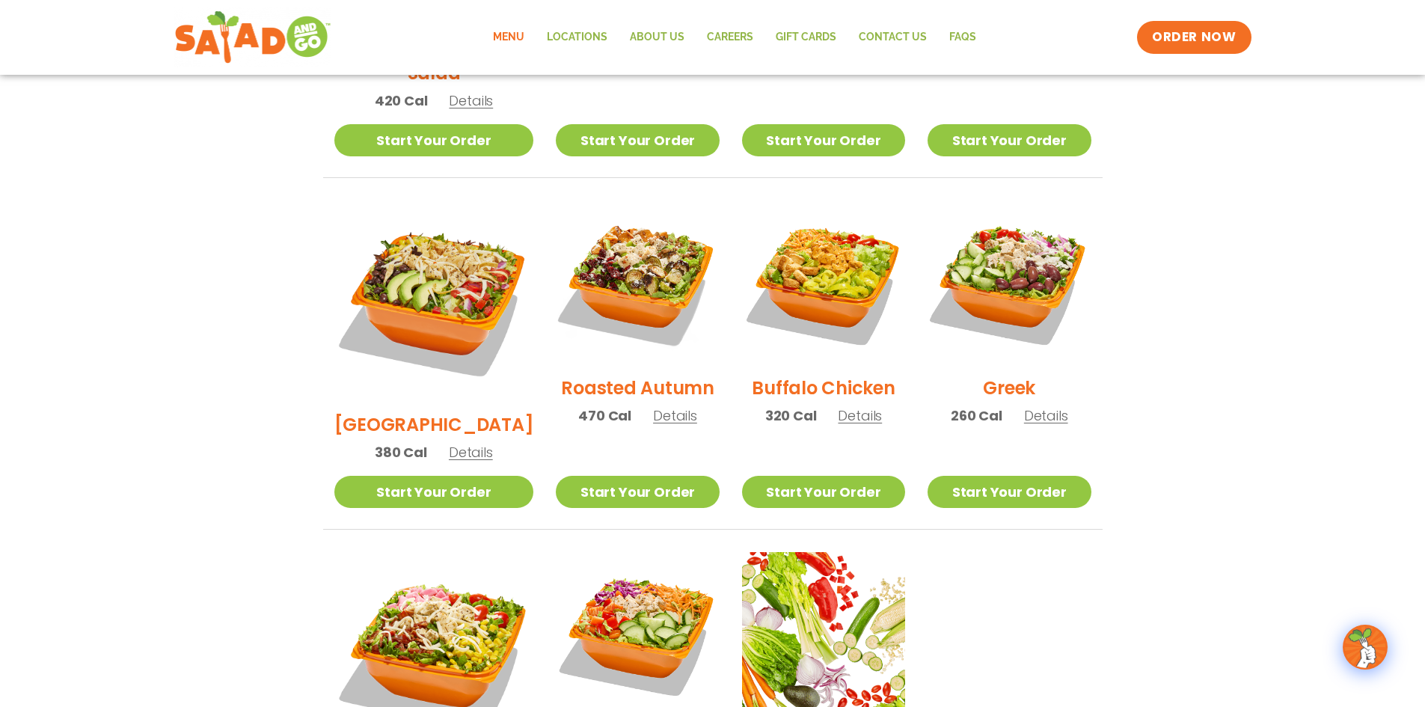
scroll to position [673, 0]
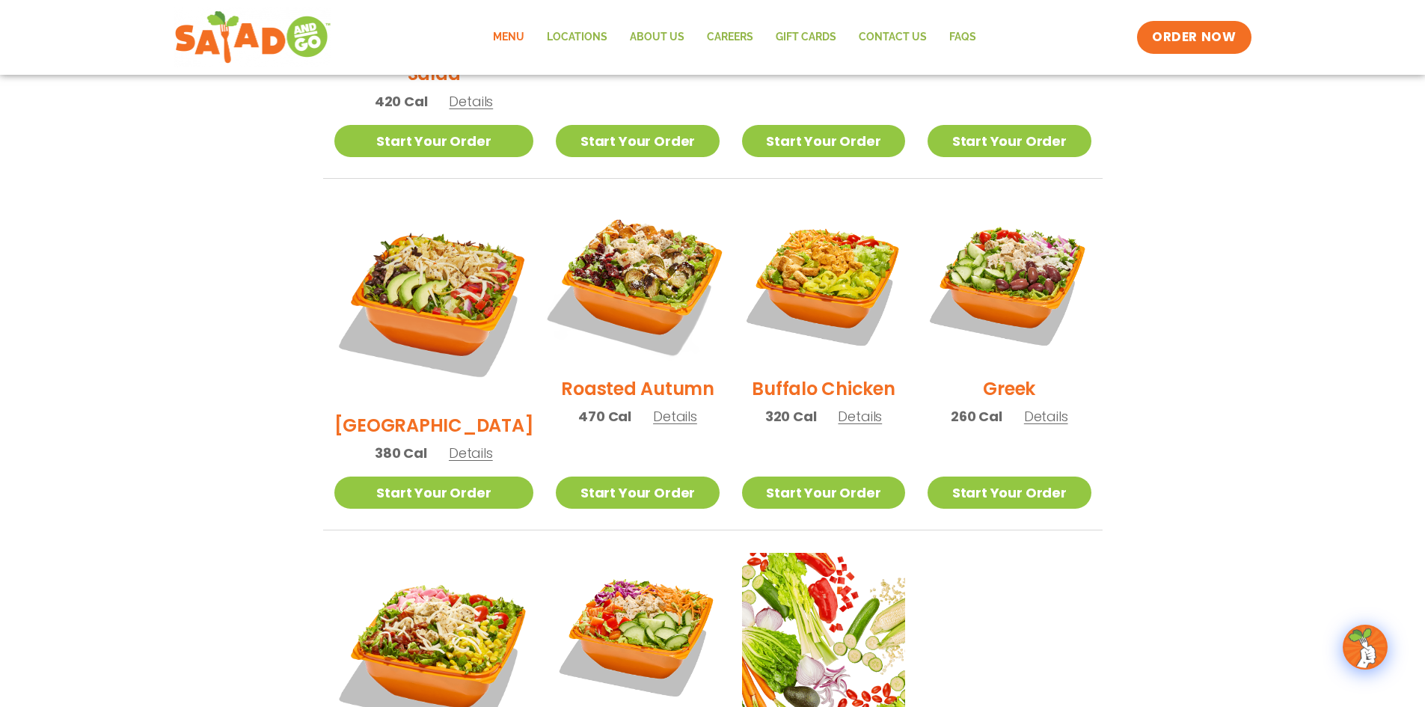
click at [600, 257] on img at bounding box center [638, 283] width 192 height 192
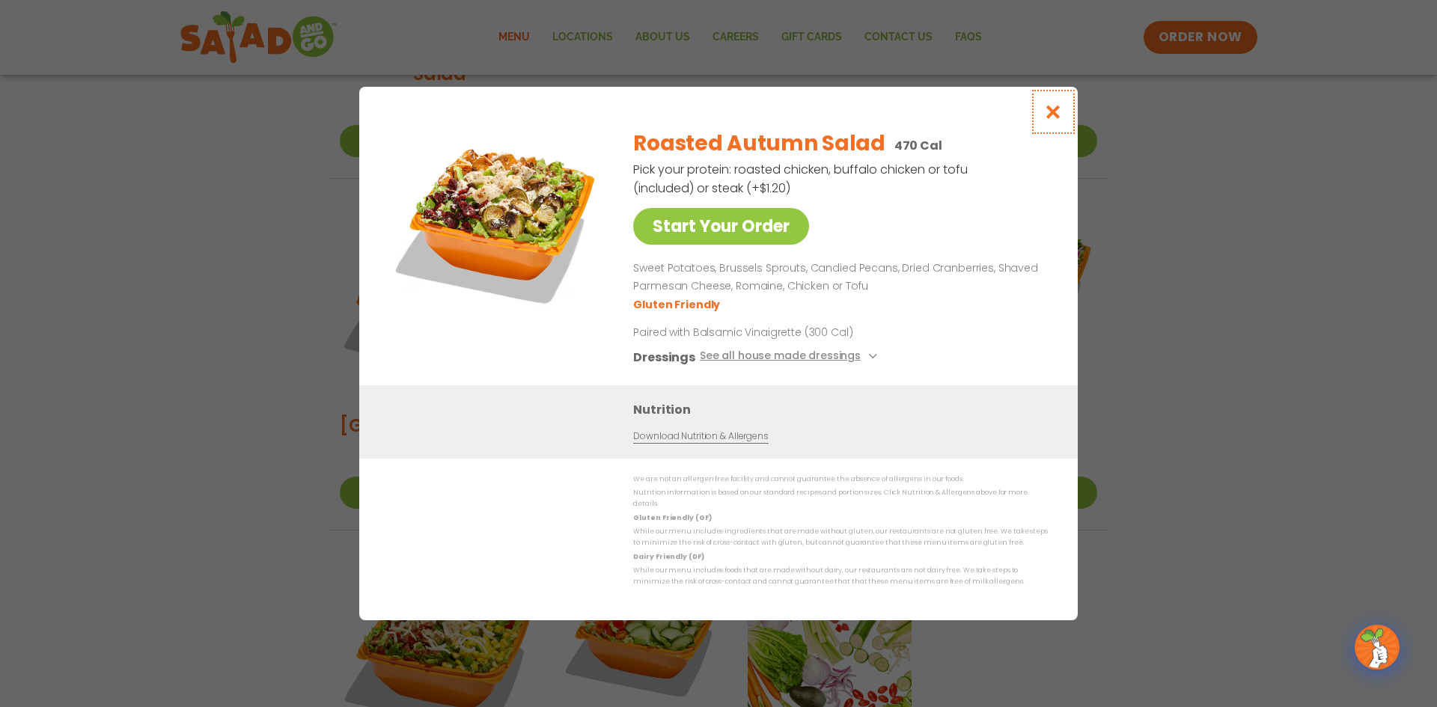
click at [1056, 104] on icon "Close modal" at bounding box center [1053, 112] width 19 height 16
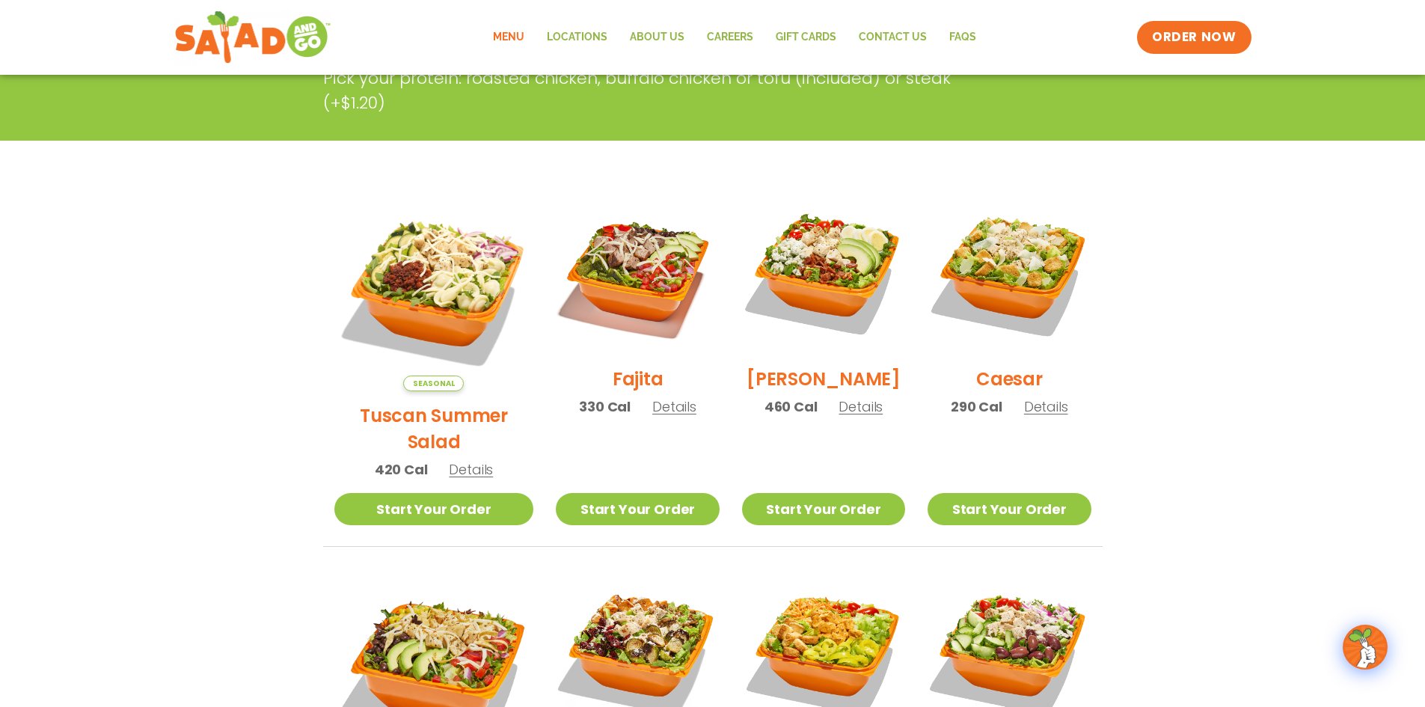
scroll to position [299, 0]
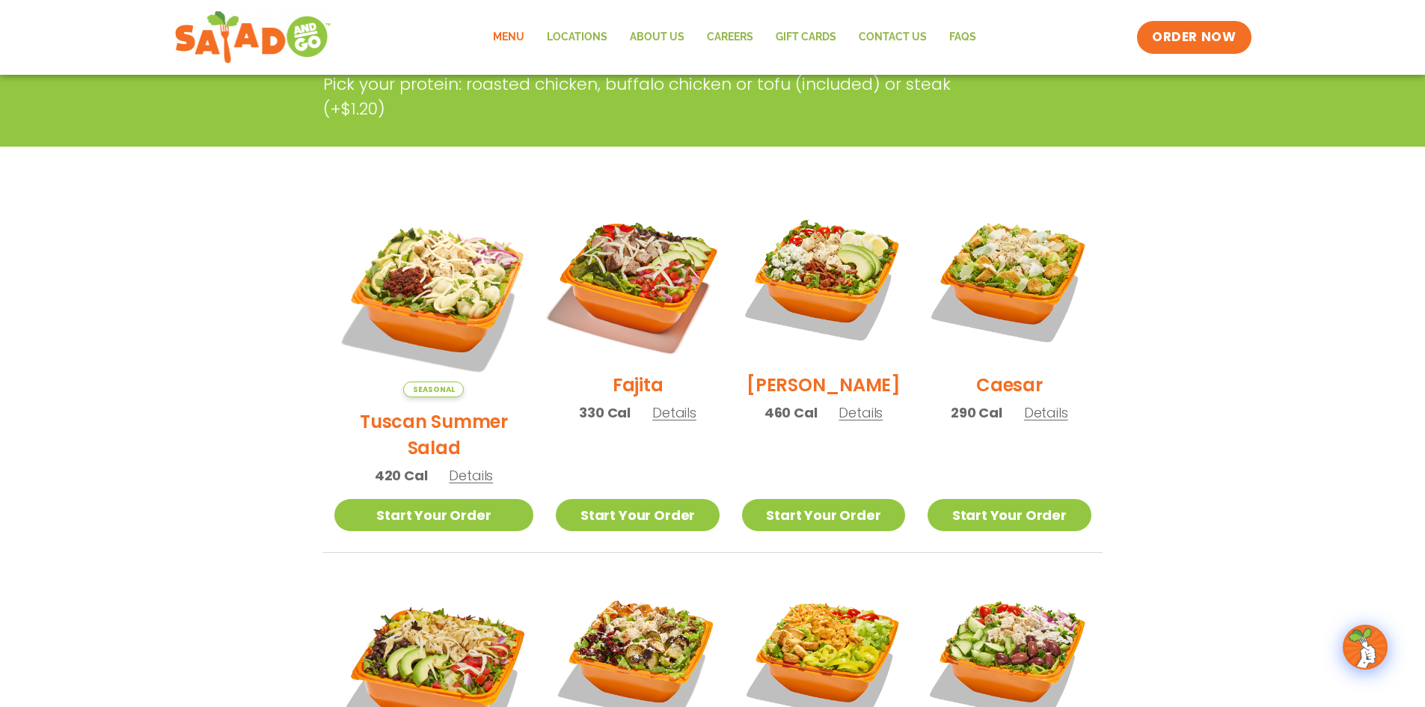
click at [627, 283] on img at bounding box center [638, 279] width 192 height 192
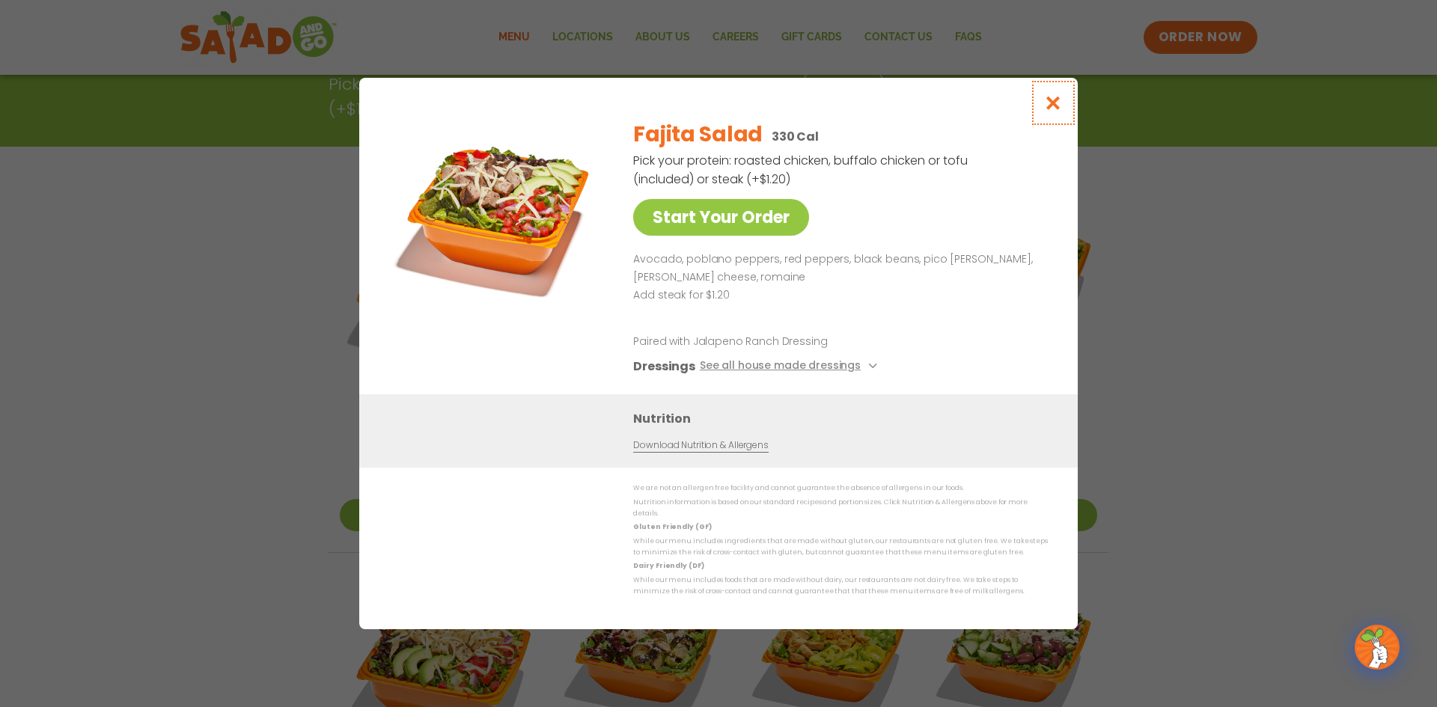
click at [1047, 95] on icon "Close modal" at bounding box center [1053, 103] width 19 height 16
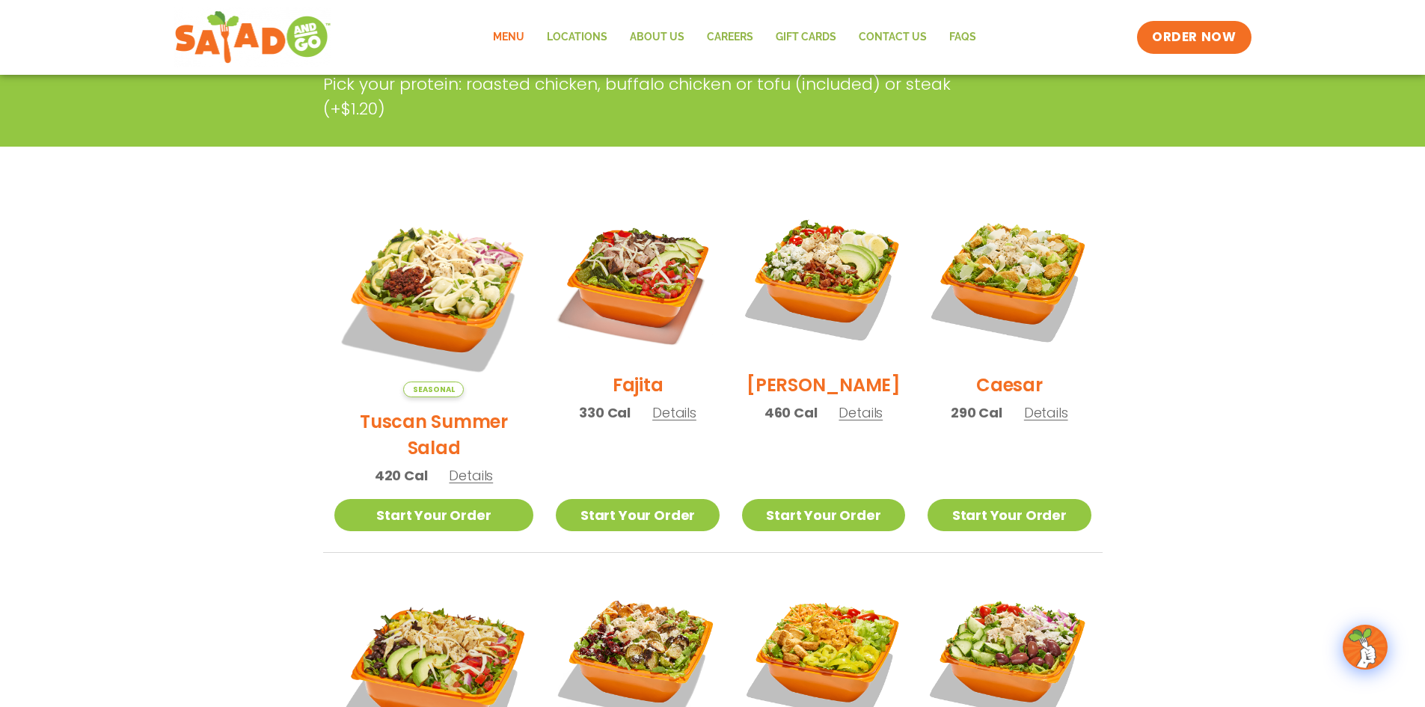
click at [418, 287] on img at bounding box center [434, 298] width 200 height 200
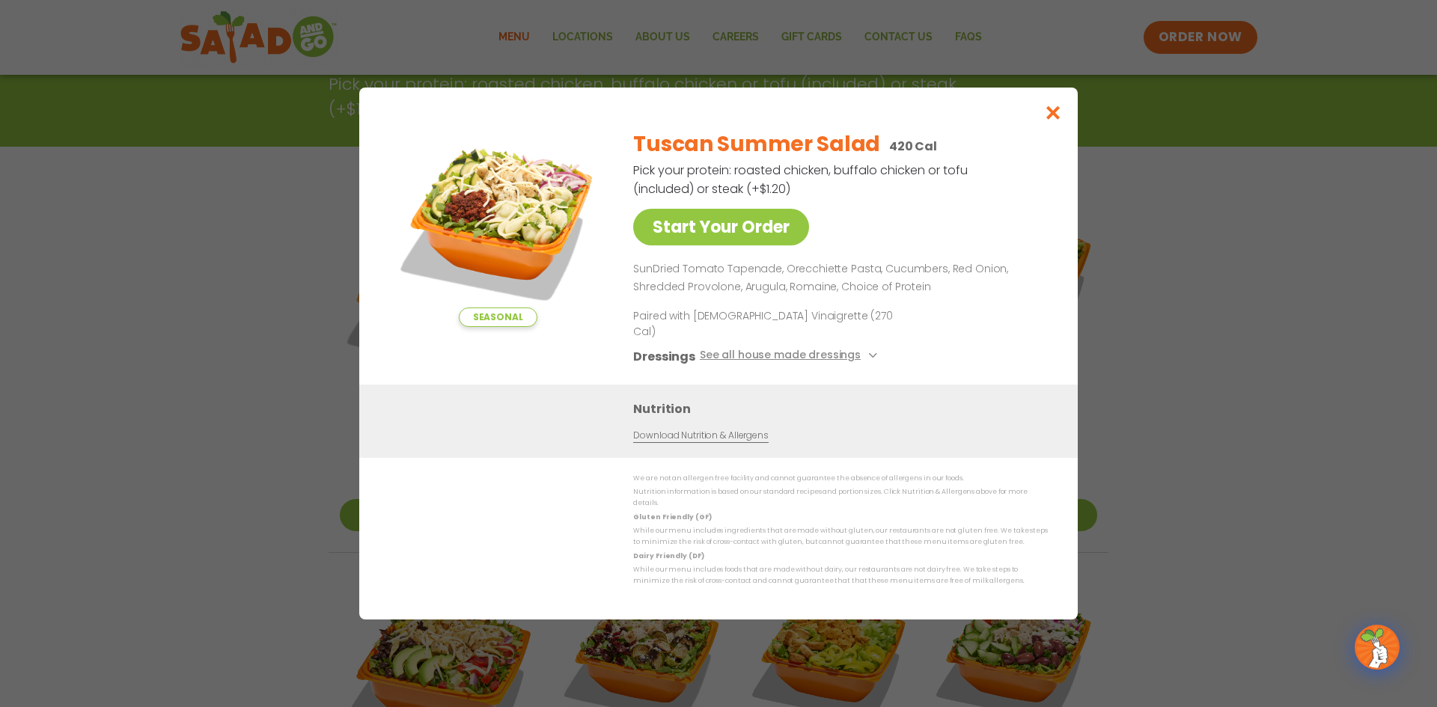
click at [1203, 283] on div "Seasonal Start Your Order Tuscan Summer Salad 420 Cal Pick your protein: roaste…" at bounding box center [718, 353] width 1437 height 707
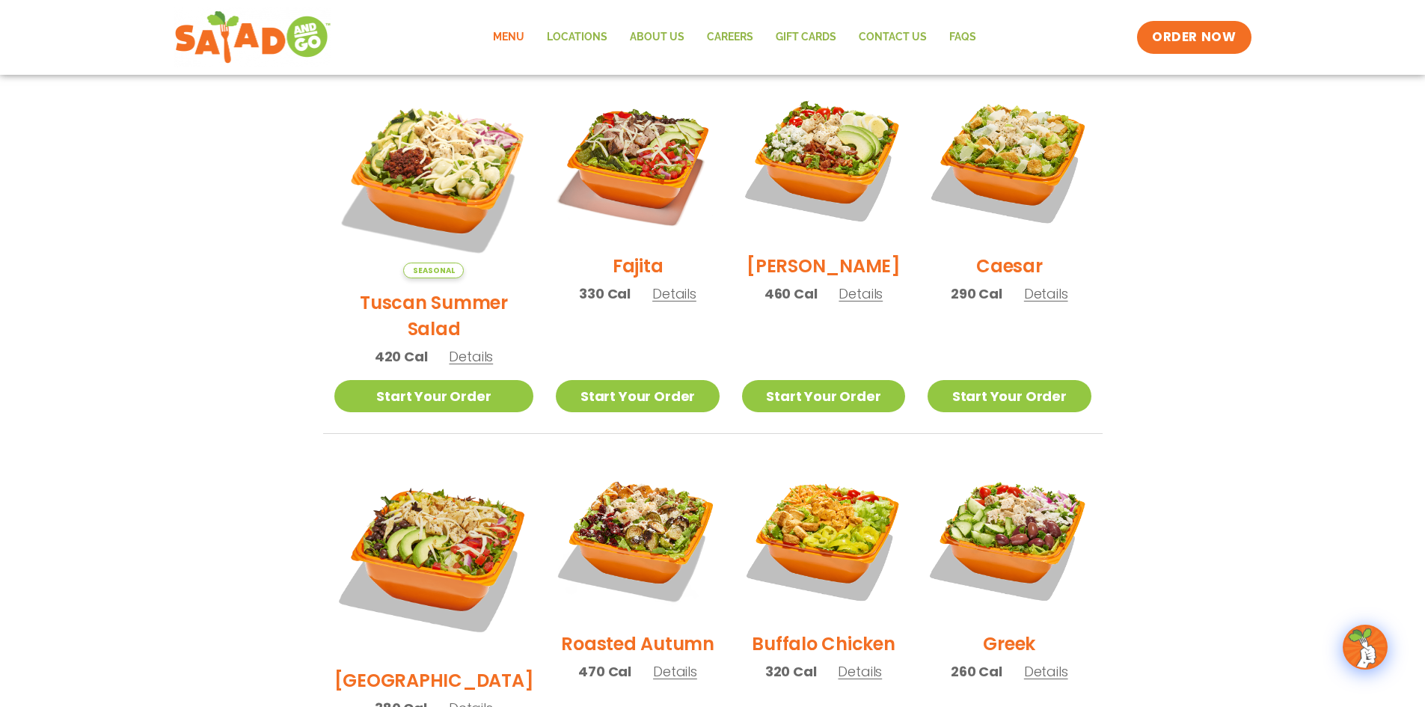
scroll to position [524, 0]
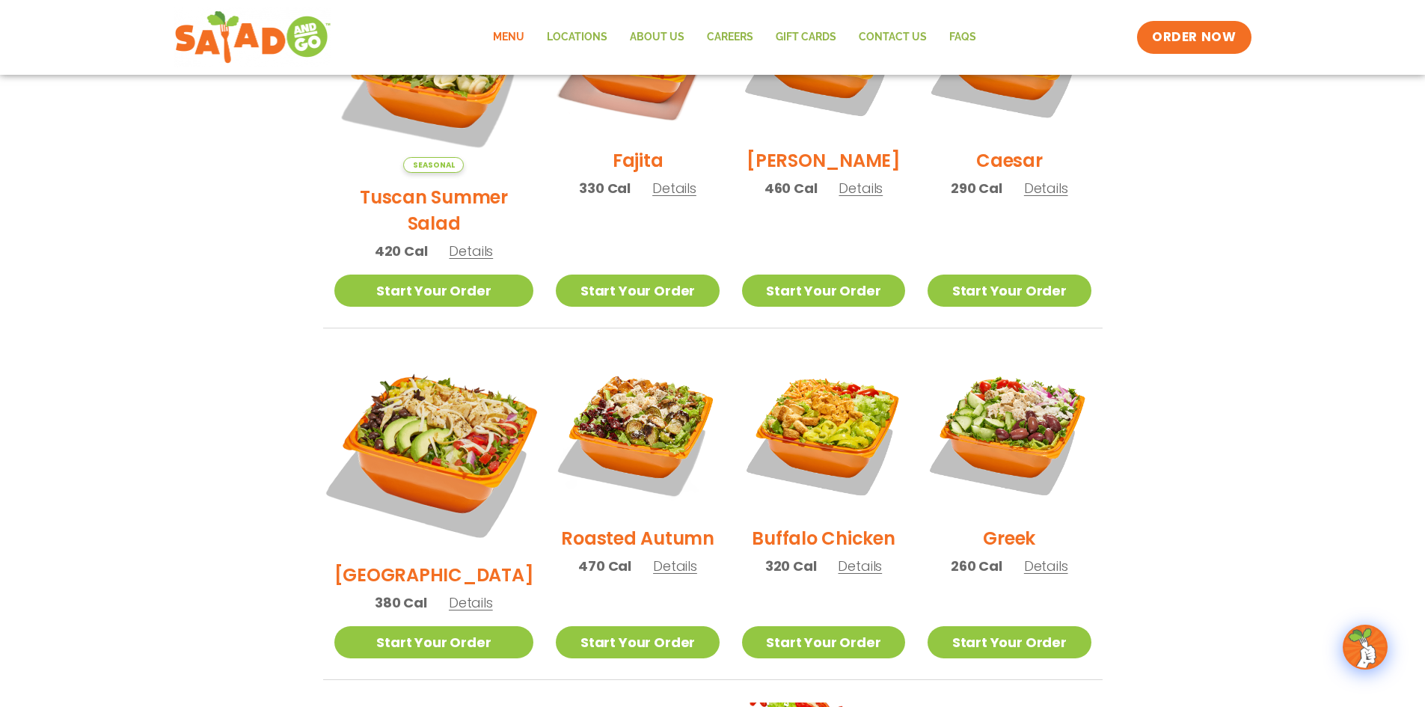
click at [416, 411] on img at bounding box center [433, 451] width 234 height 234
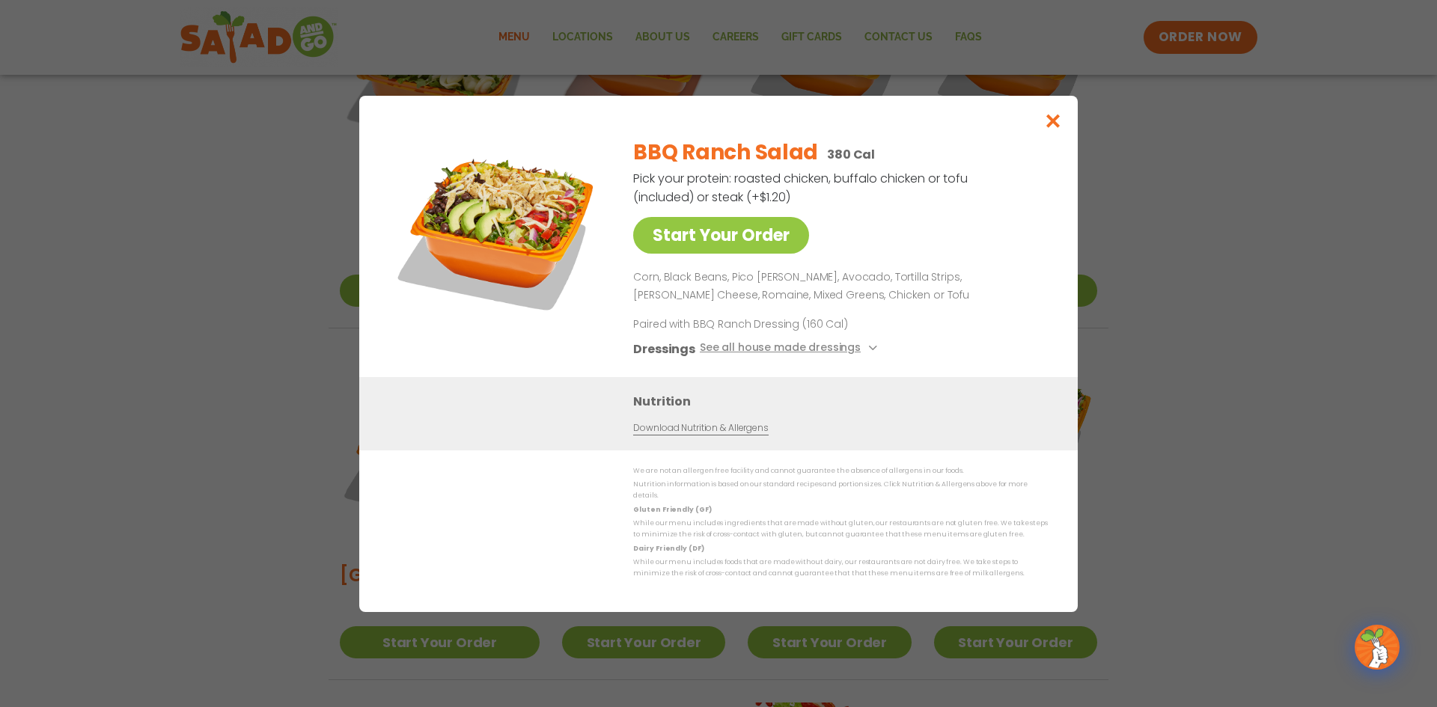
click at [213, 406] on div "Start Your Order BBQ Ranch Salad 380 Cal Pick your protein: roasted chicken, bu…" at bounding box center [718, 353] width 1437 height 707
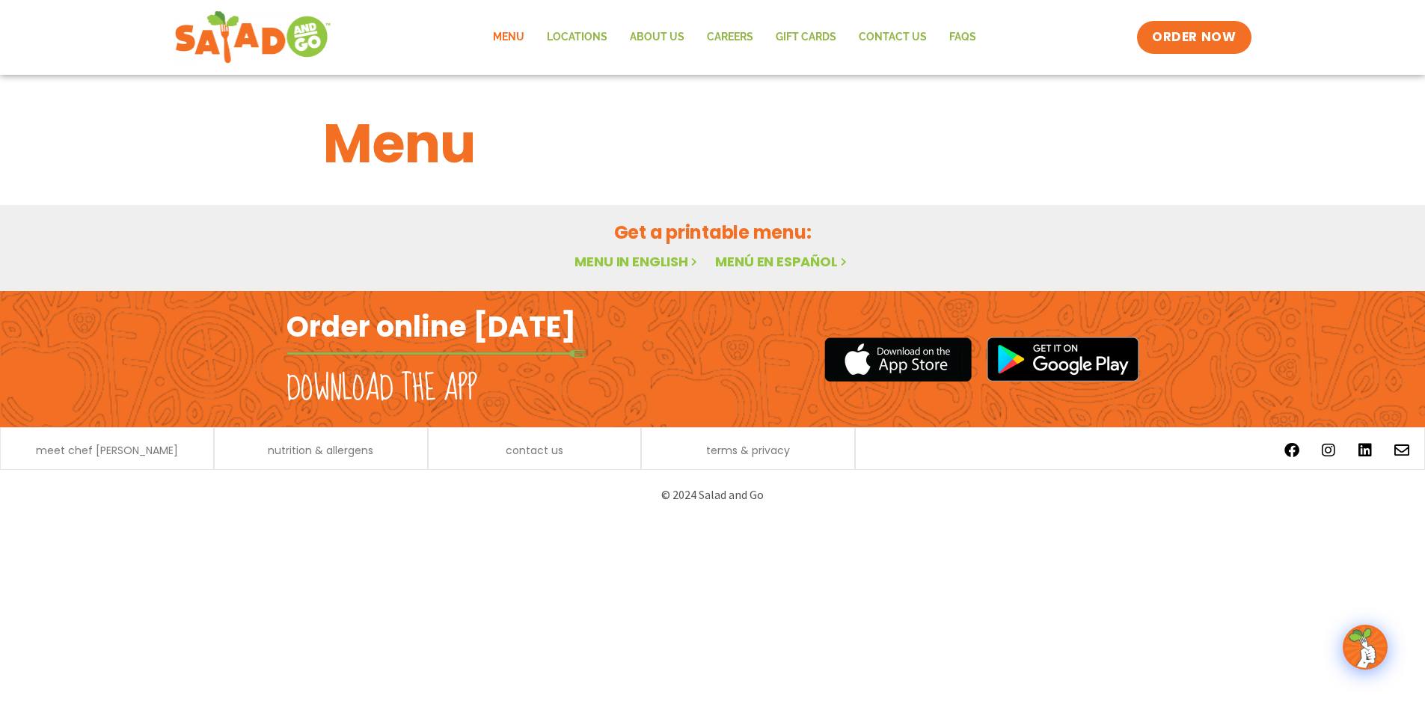
click at [0, 0] on h2 "Featured Menu" at bounding box center [0, 0] width 0 height 0
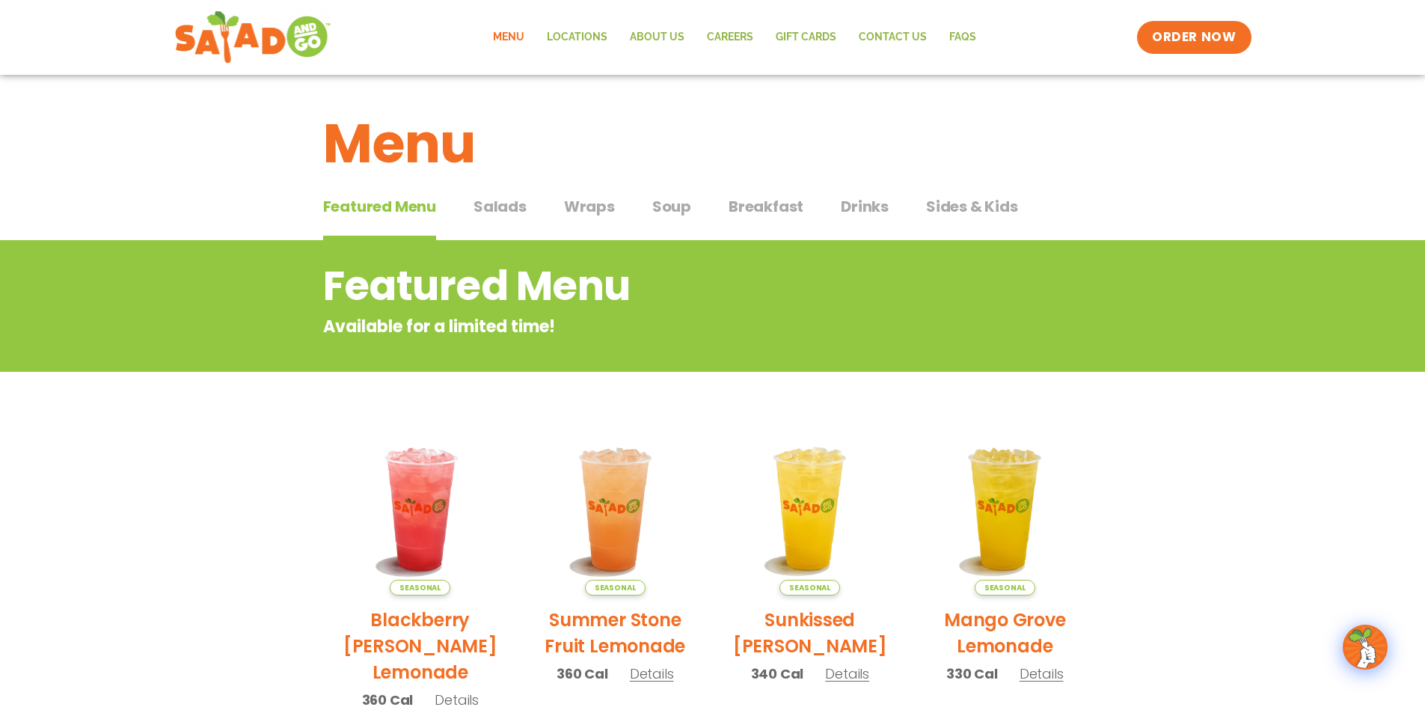
click at [590, 209] on span "Wraps" at bounding box center [589, 206] width 51 height 22
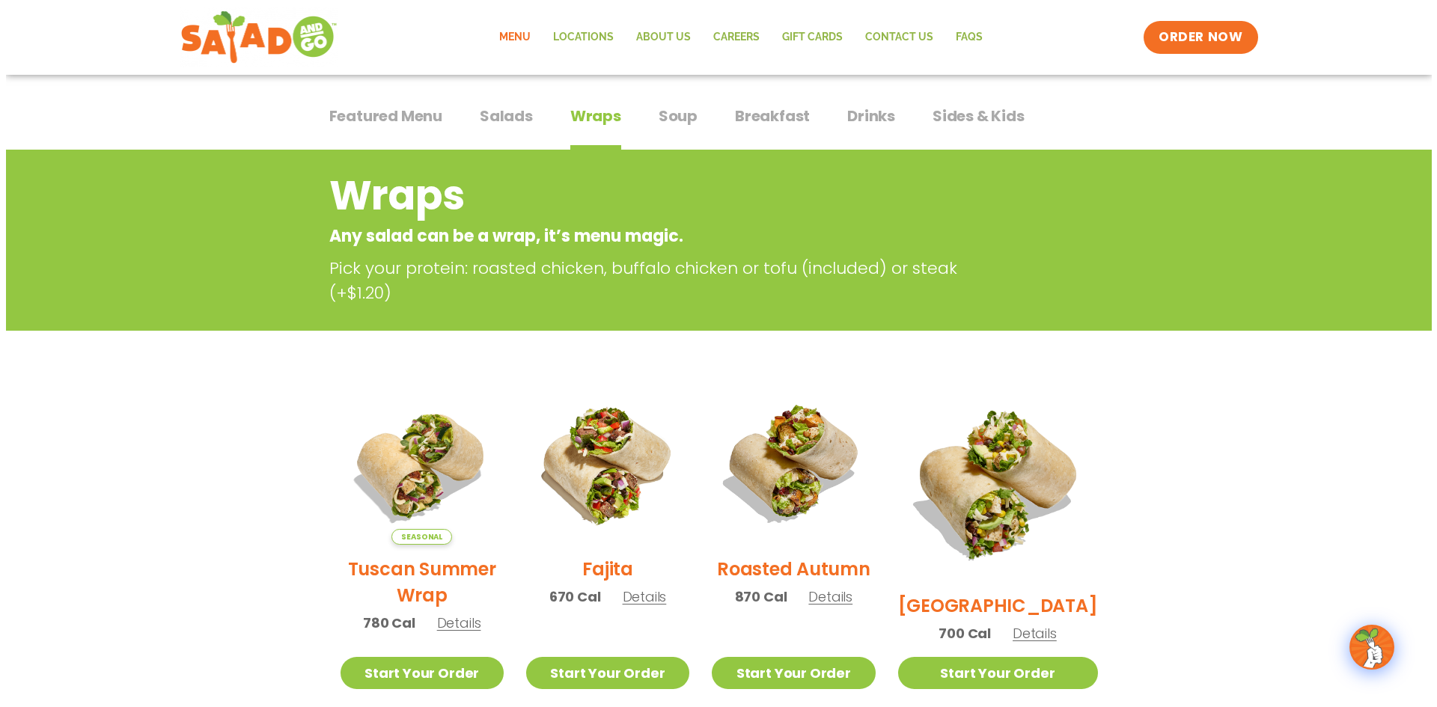
scroll to position [224, 0]
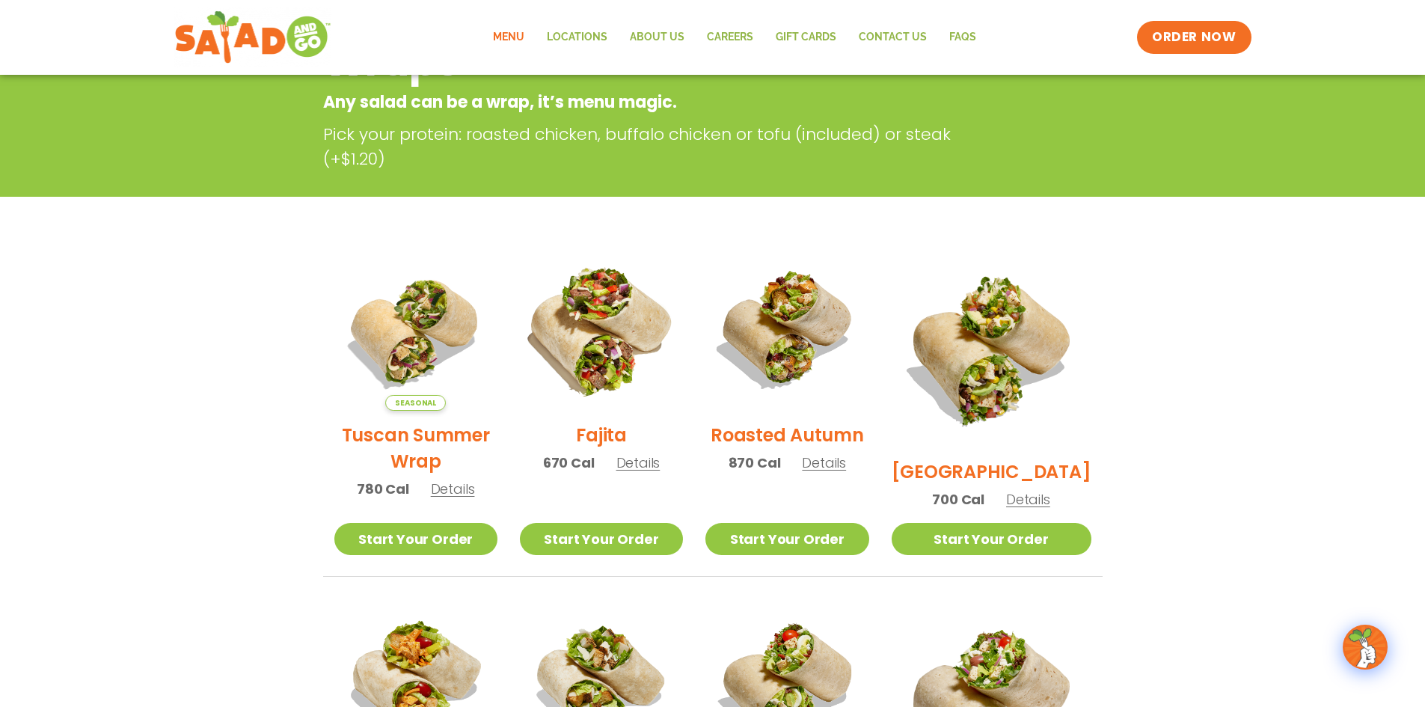
click at [602, 353] on img at bounding box center [602, 329] width 192 height 192
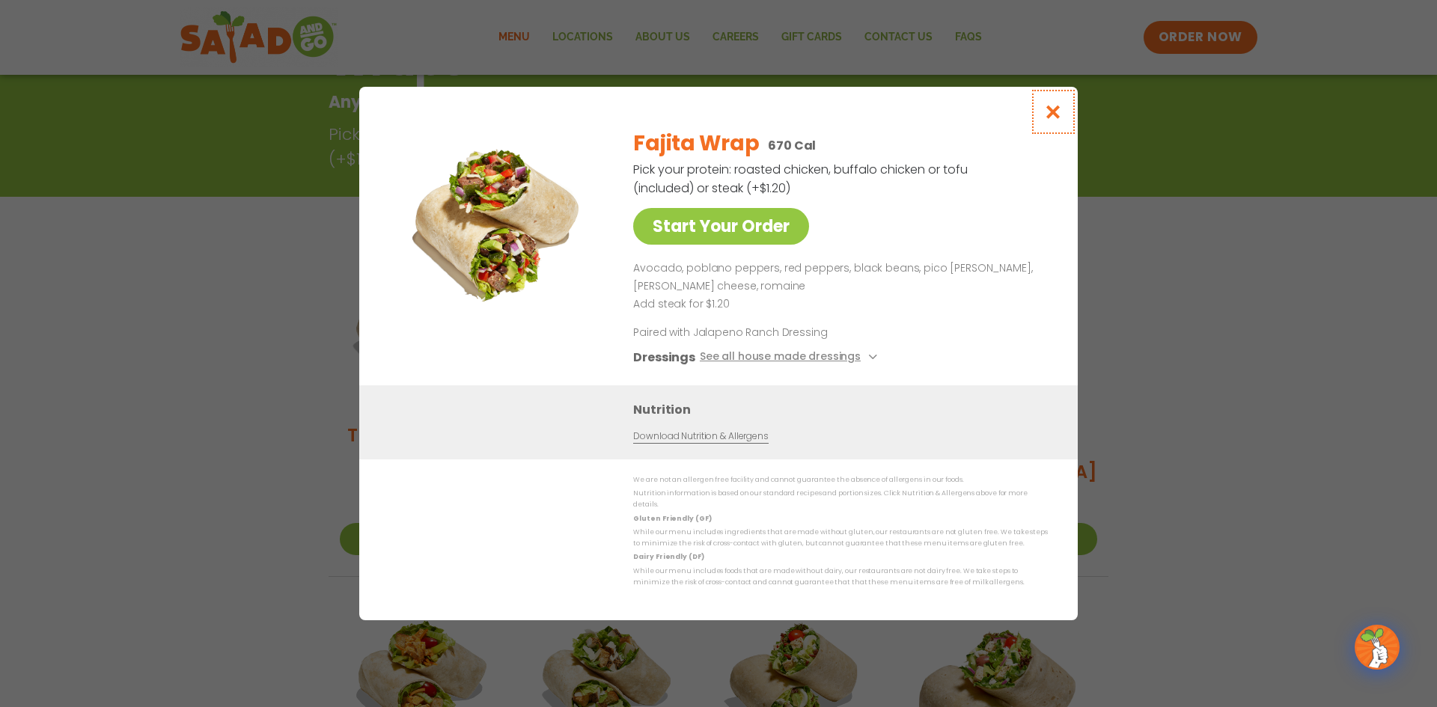
click at [1048, 104] on icon "Close modal" at bounding box center [1053, 112] width 19 height 16
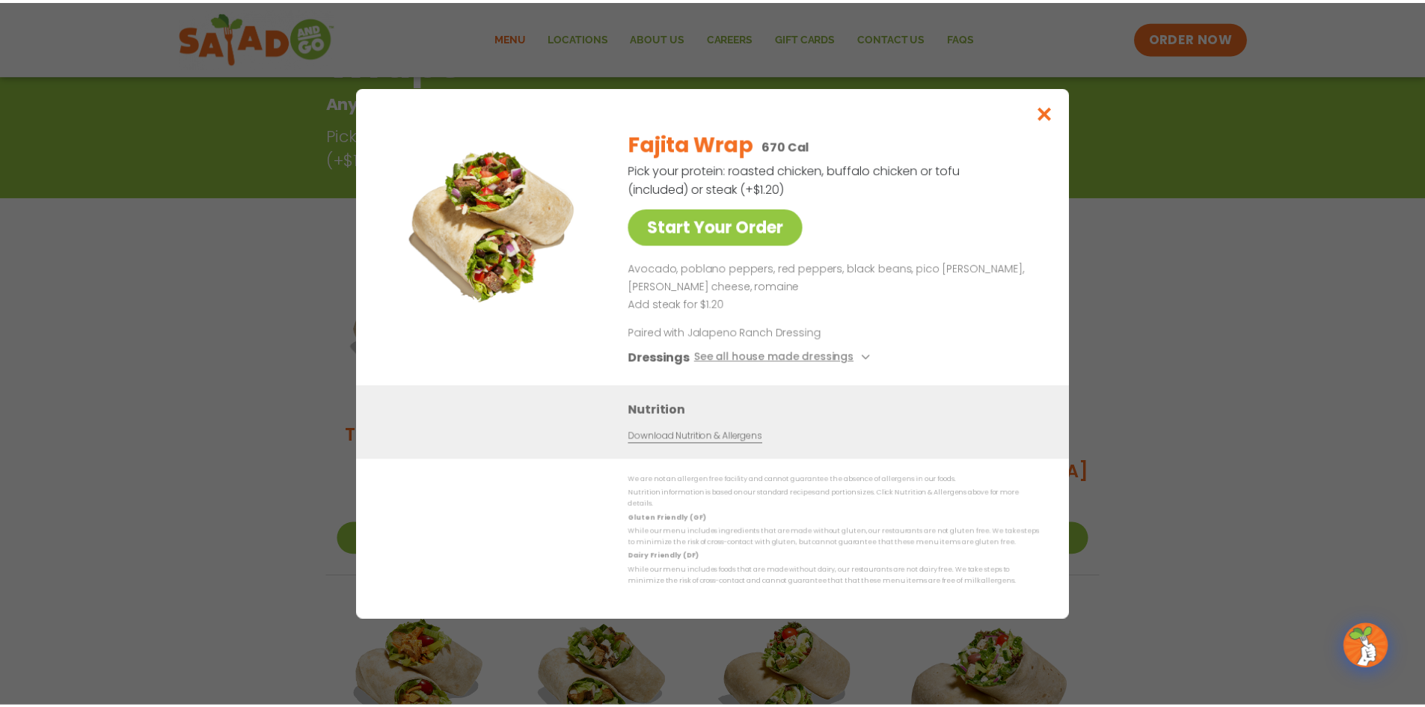
scroll to position [241, 0]
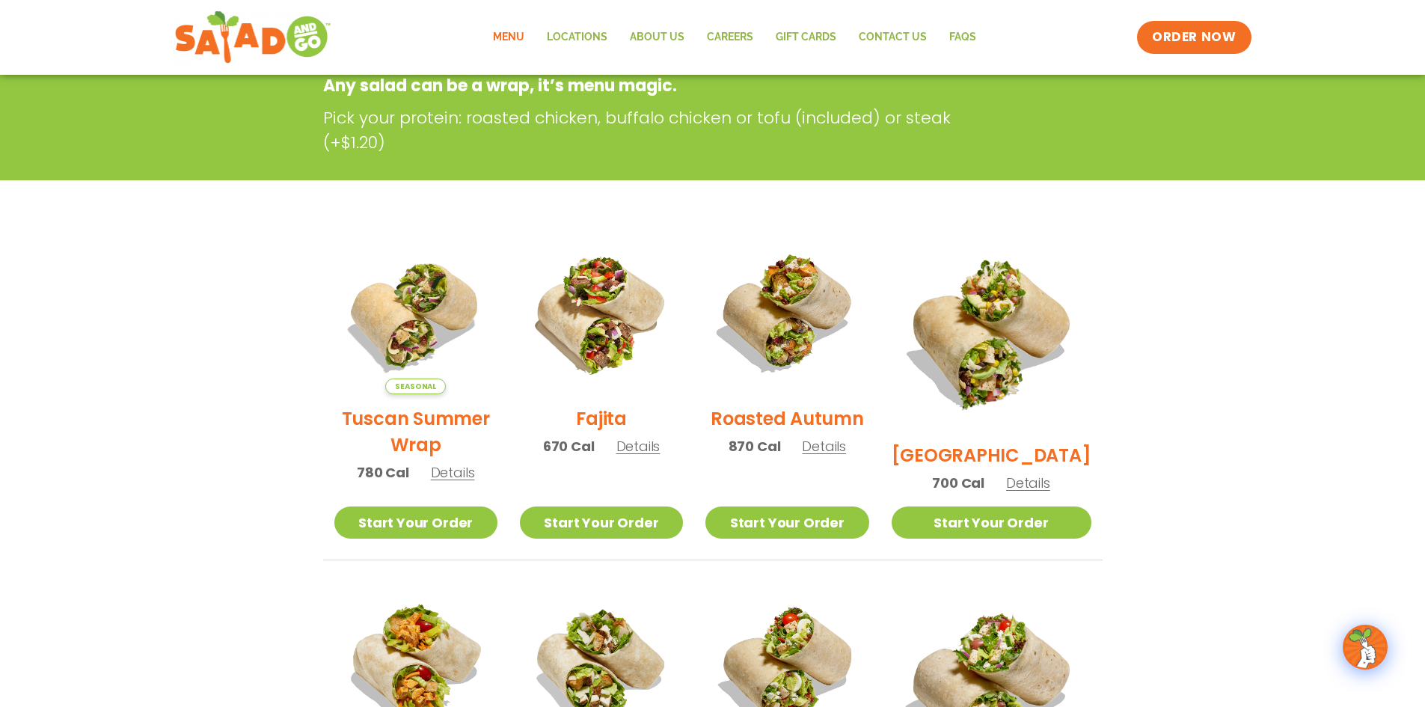
click at [1240, 403] on section "Wraps Any salad can be a wrap, it’s menu magic. Pick your protein: roasted chic…" at bounding box center [712, 613] width 1425 height 1228
click at [819, 316] on img at bounding box center [787, 313] width 192 height 192
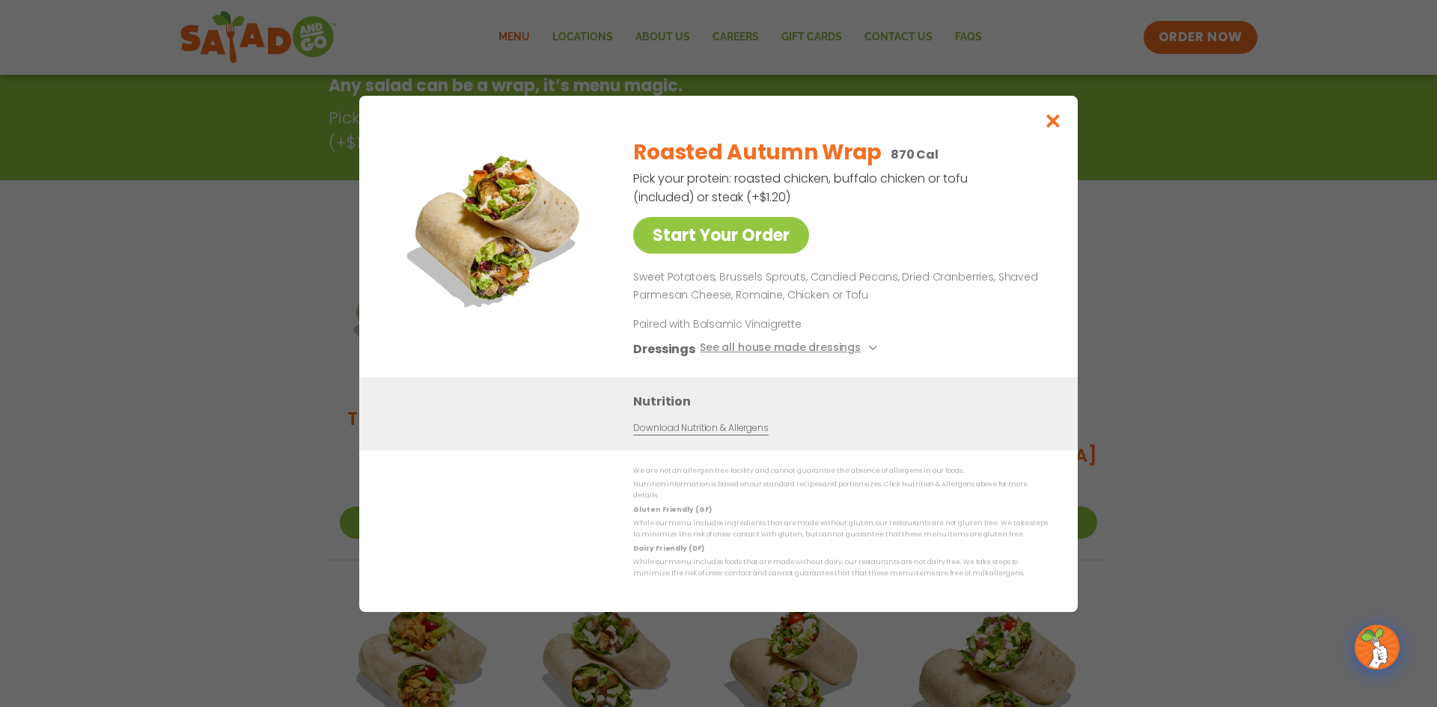
click at [1169, 310] on div "Start Your Order Roasted Autumn Wrap 870 Cal Pick your protein: roasted chicken…" at bounding box center [718, 353] width 1437 height 707
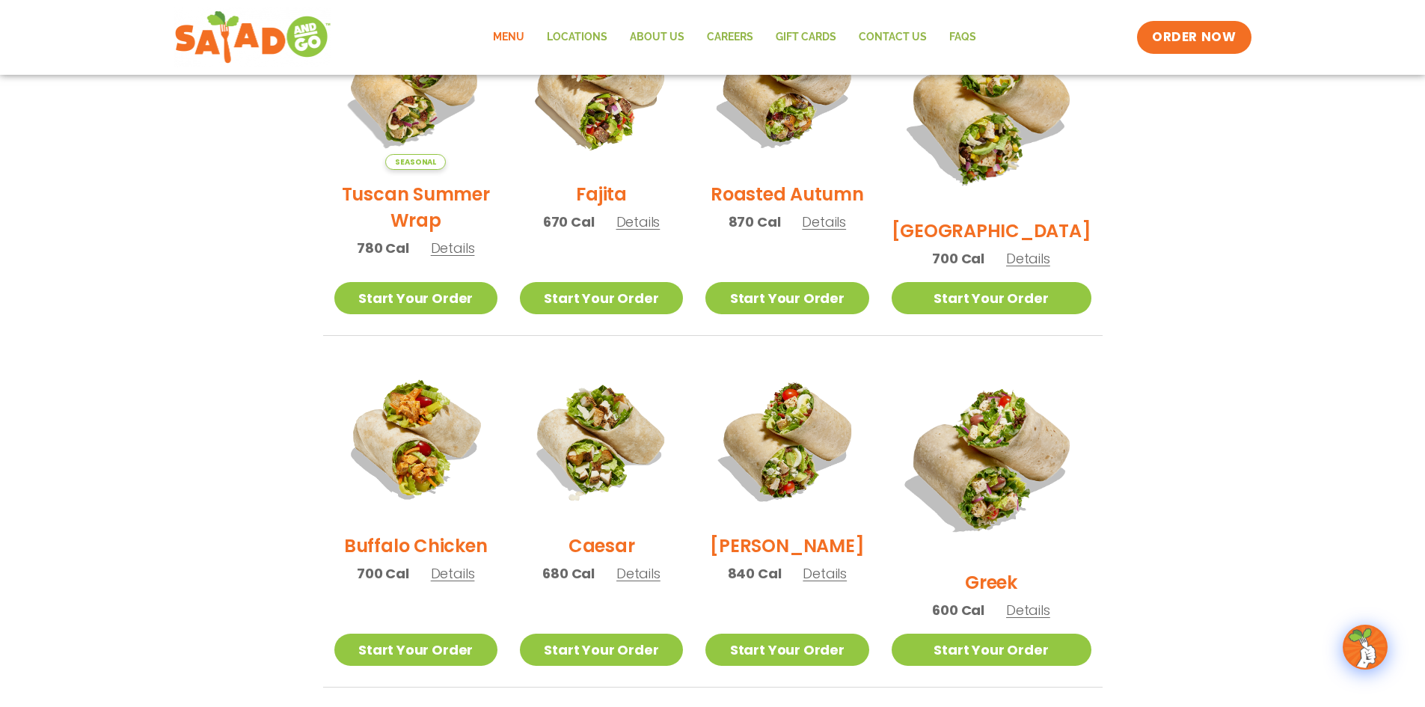
scroll to position [690, 0]
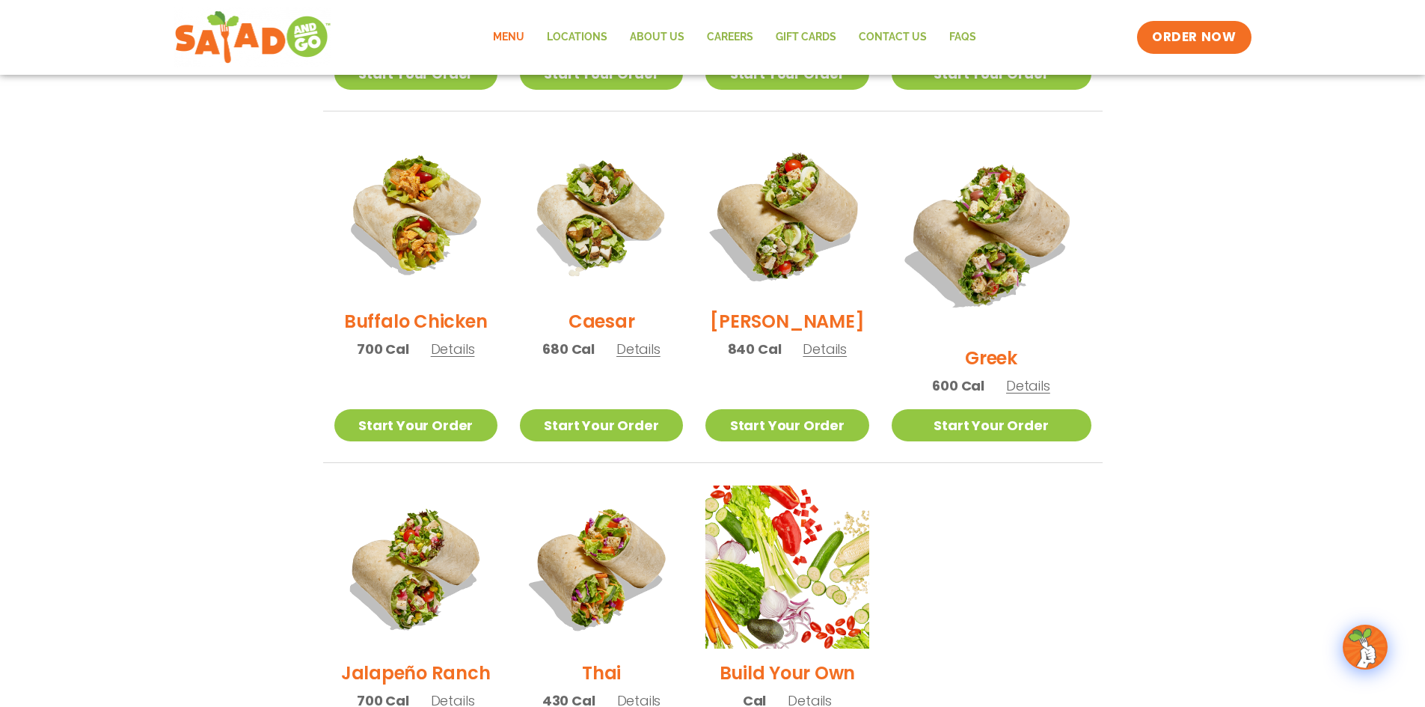
click at [812, 248] on img at bounding box center [787, 216] width 192 height 192
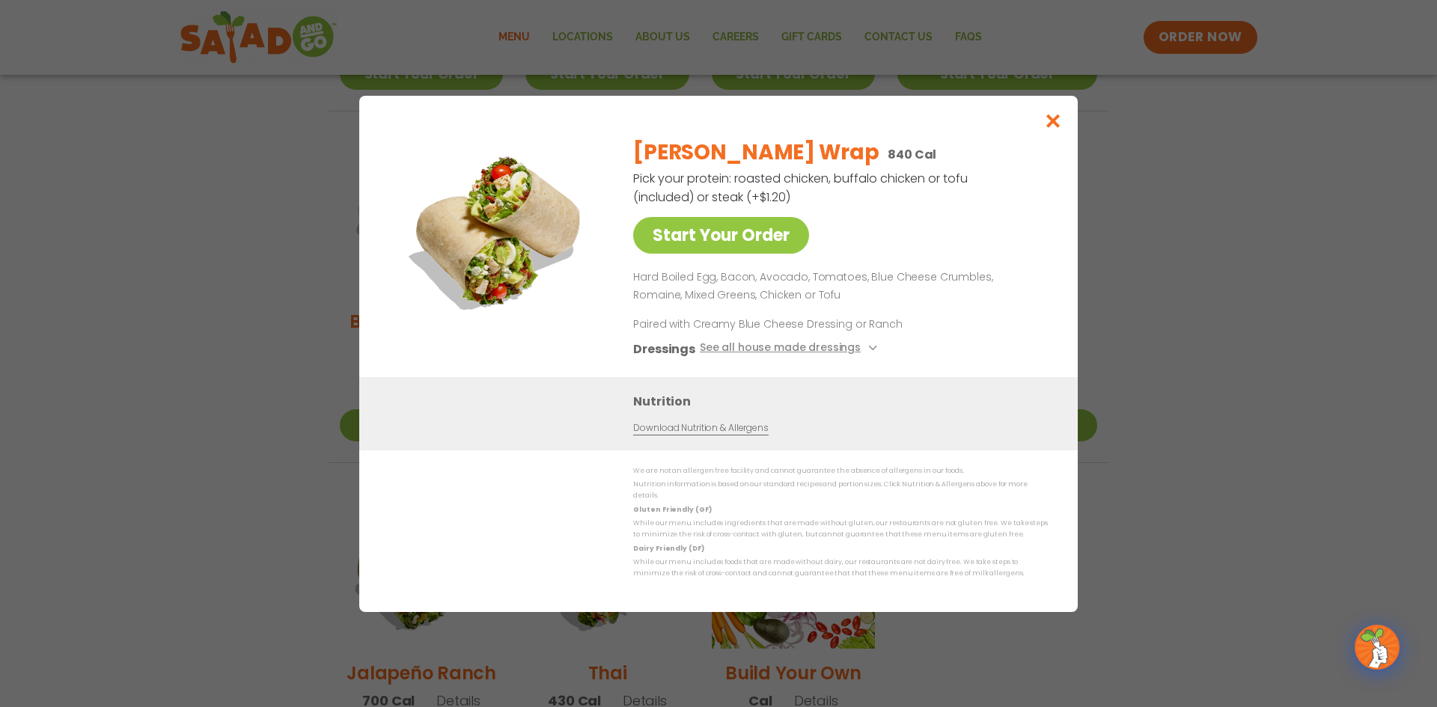
click at [1183, 314] on div "Start Your Order Cobb Wrap 840 Cal Pick your protein: roasted chicken, buffalo …" at bounding box center [718, 353] width 1437 height 707
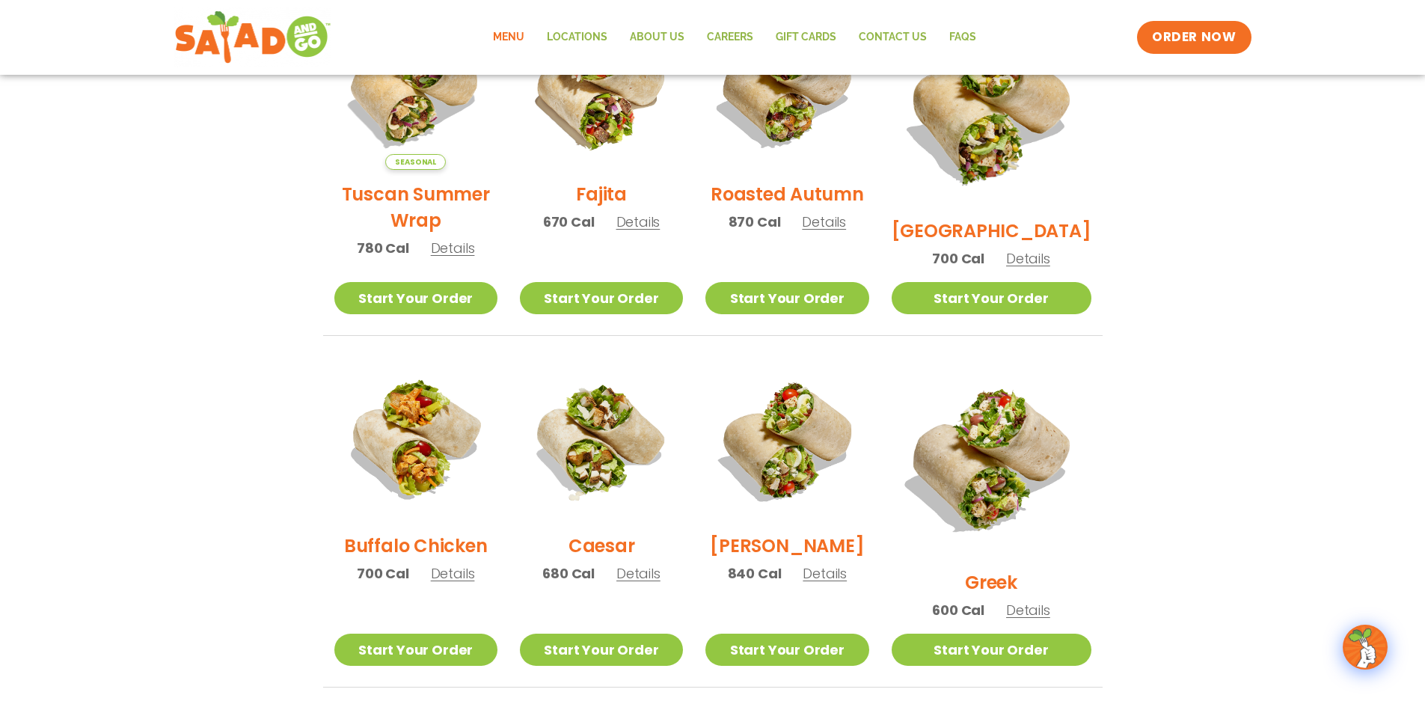
scroll to position [241, 0]
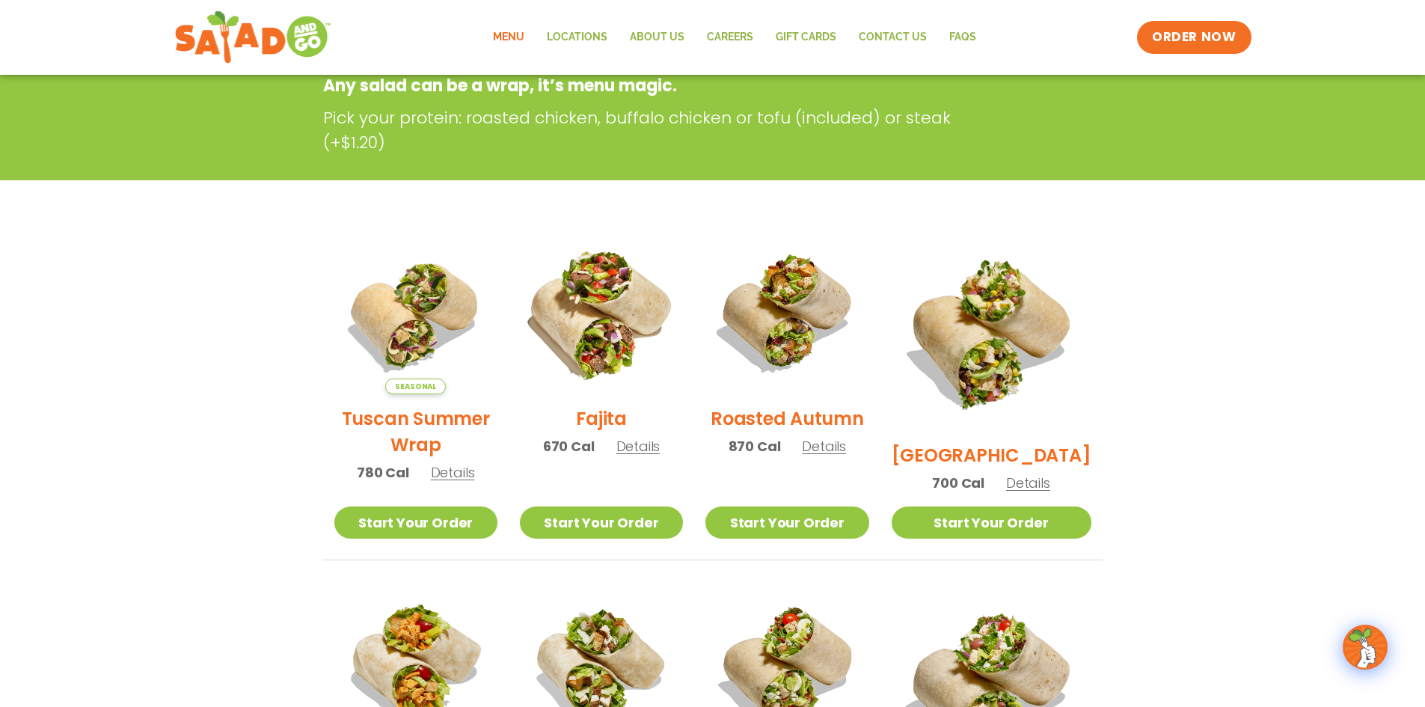
click at [601, 313] on img at bounding box center [602, 313] width 192 height 192
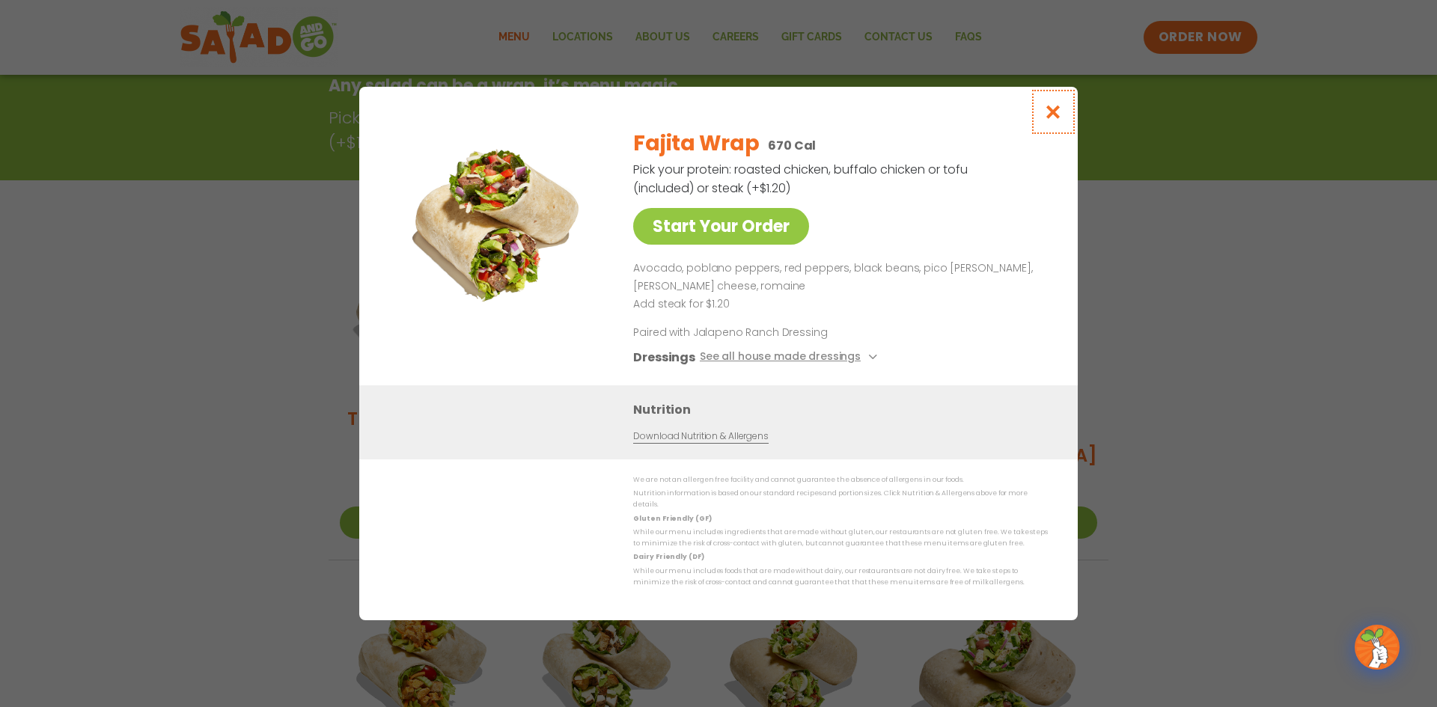
click at [1050, 104] on icon "Close modal" at bounding box center [1053, 112] width 19 height 16
